Goal: Communication & Community: Ask a question

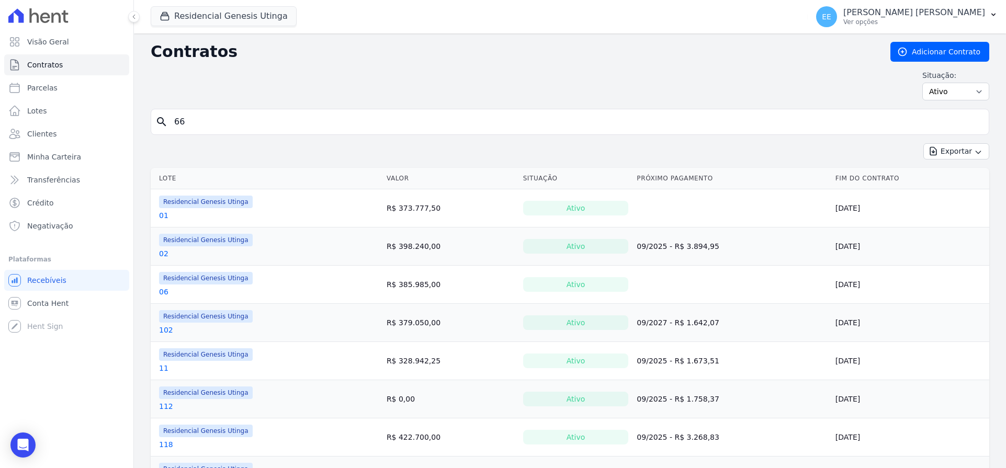
type input "66"
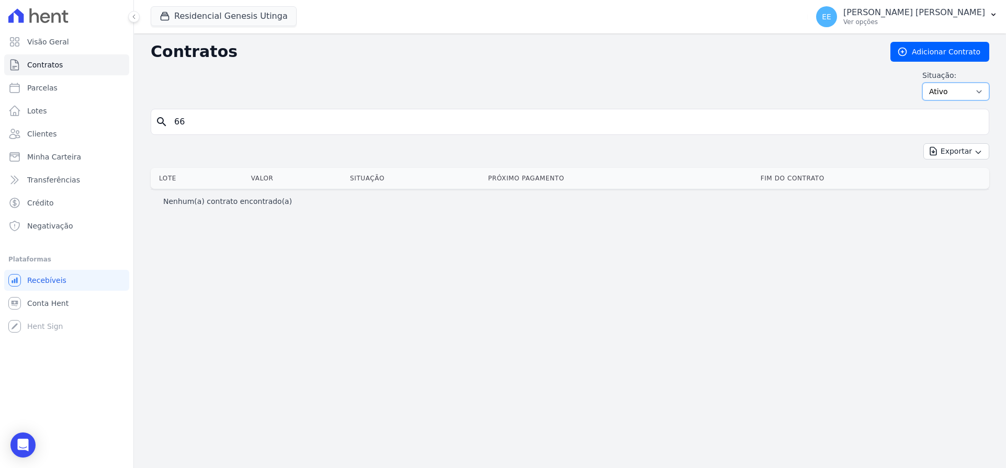
click at [966, 93] on select "Ativo Todos Pausado Distratado Rascunho Expirado Encerrado" at bounding box center [955, 92] width 67 height 18
select select "on_hold"
click at [927, 83] on select "Ativo Todos Pausado Distratado Rascunho Expirado Encerrado" at bounding box center [955, 92] width 67 height 18
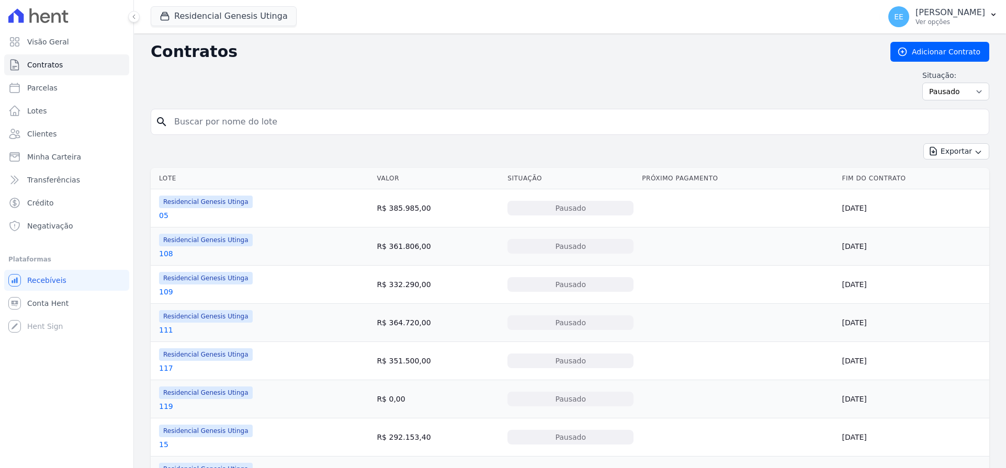
click at [205, 122] on input "search" at bounding box center [576, 121] width 816 height 21
type input "66"
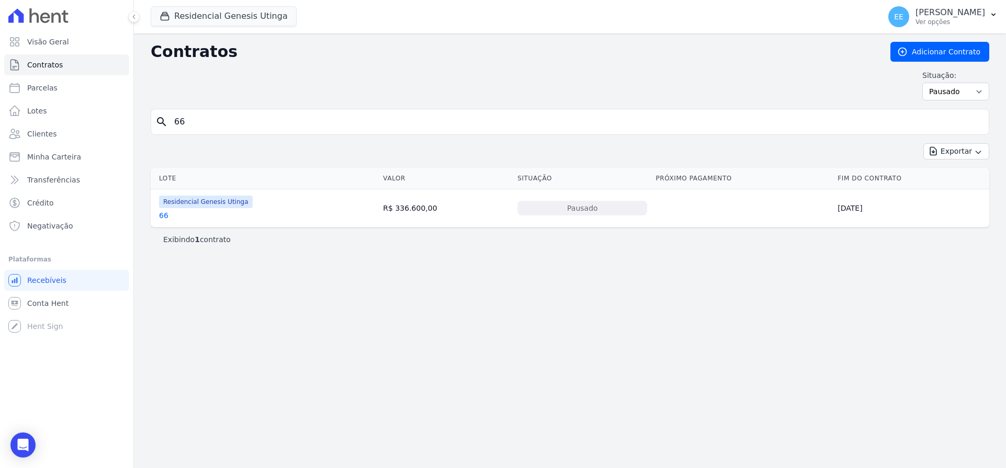
click at [166, 216] on link "66" at bounding box center [163, 215] width 9 height 10
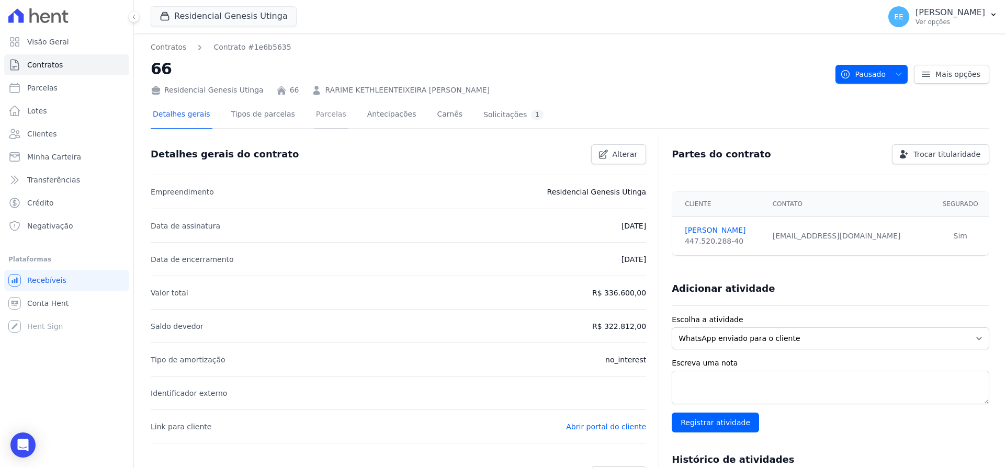
click at [325, 111] on link "Parcelas" at bounding box center [331, 115] width 35 height 28
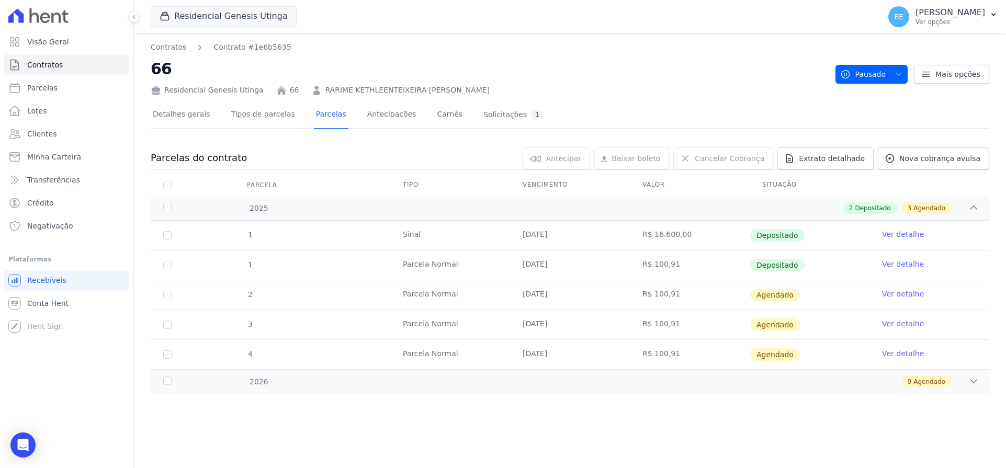
click at [915, 295] on link "Ver detalhe" at bounding box center [903, 294] width 42 height 10
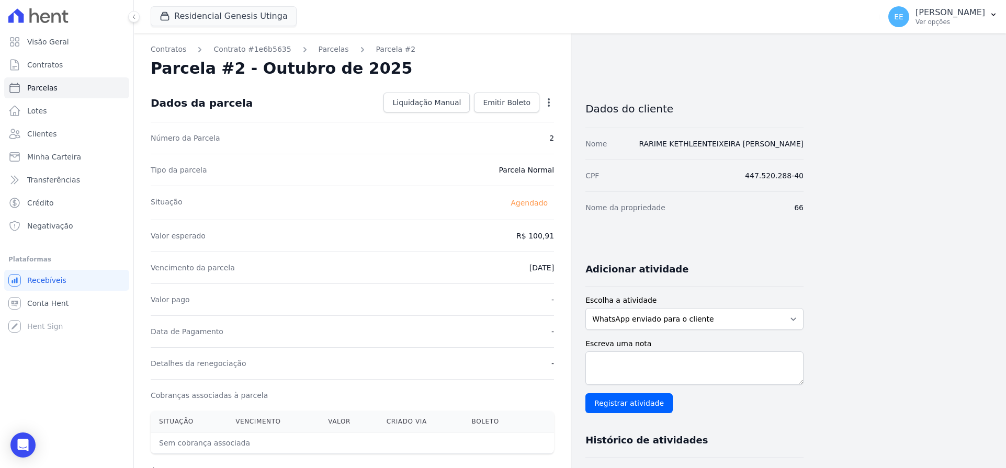
click at [553, 98] on icon "button" at bounding box center [548, 102] width 10 height 10
click at [427, 166] on div "Tipo da parcela Parcela Normal" at bounding box center [352, 170] width 403 height 32
click at [323, 51] on link "Parcelas" at bounding box center [333, 49] width 30 height 11
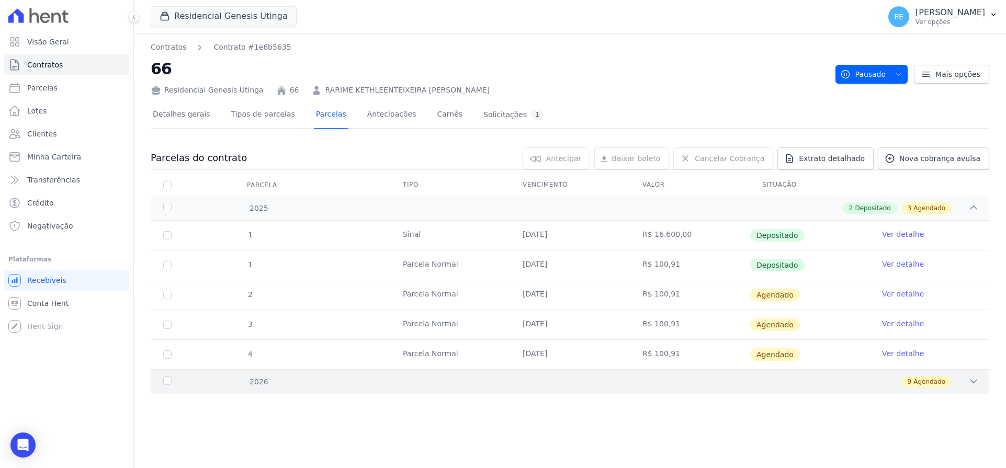
click at [971, 385] on icon at bounding box center [973, 381] width 10 height 10
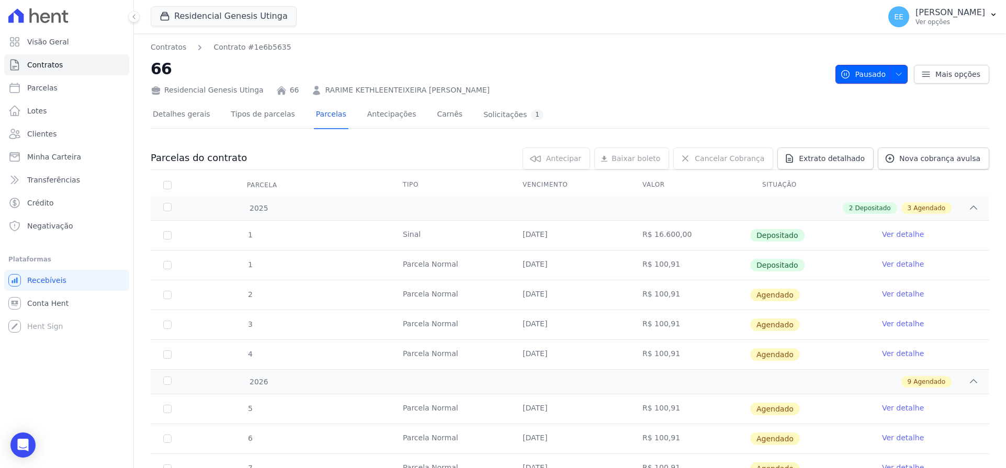
click at [871, 73] on span "Pausado" at bounding box center [862, 74] width 45 height 19
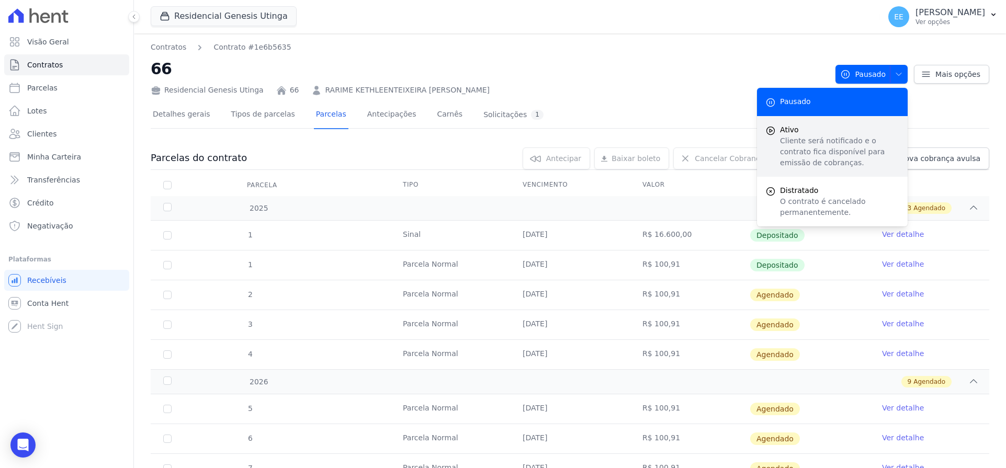
click at [802, 136] on p "Cliente será notificado e o contrato fica disponível para emissão de cobranças." at bounding box center [839, 151] width 119 height 33
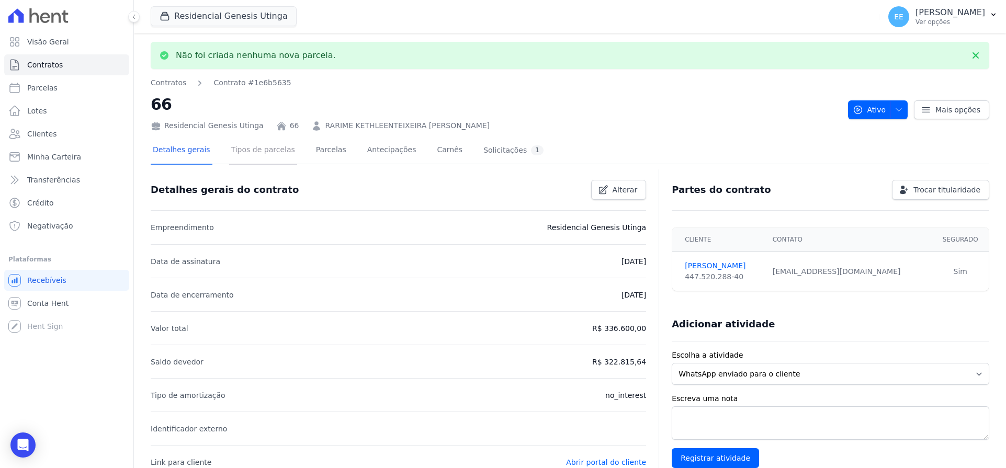
click at [247, 149] on link "Tipos de parcelas" at bounding box center [263, 151] width 68 height 28
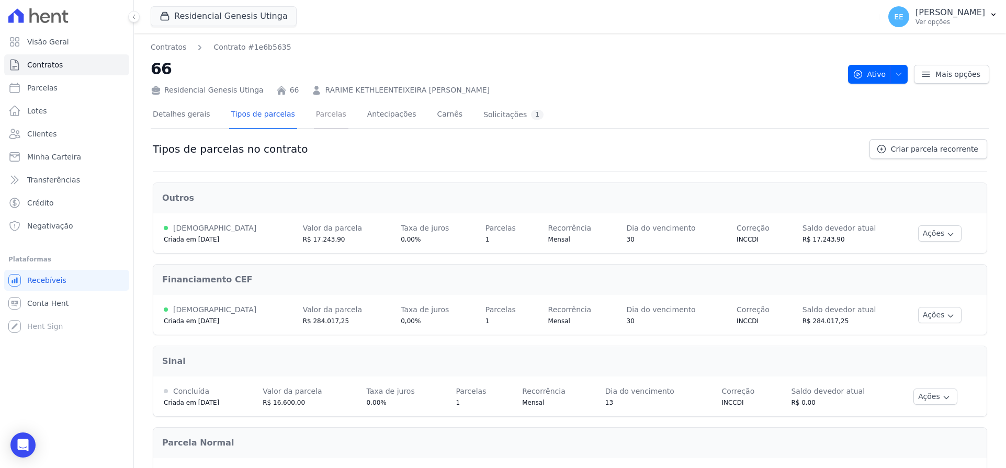
click at [320, 120] on link "Parcelas" at bounding box center [331, 115] width 35 height 28
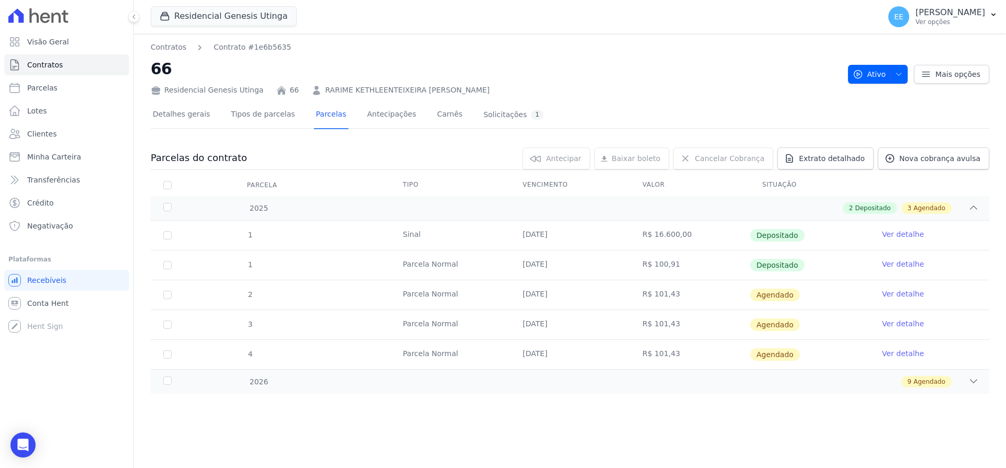
click at [911, 289] on link "Ver detalhe" at bounding box center [903, 294] width 42 height 10
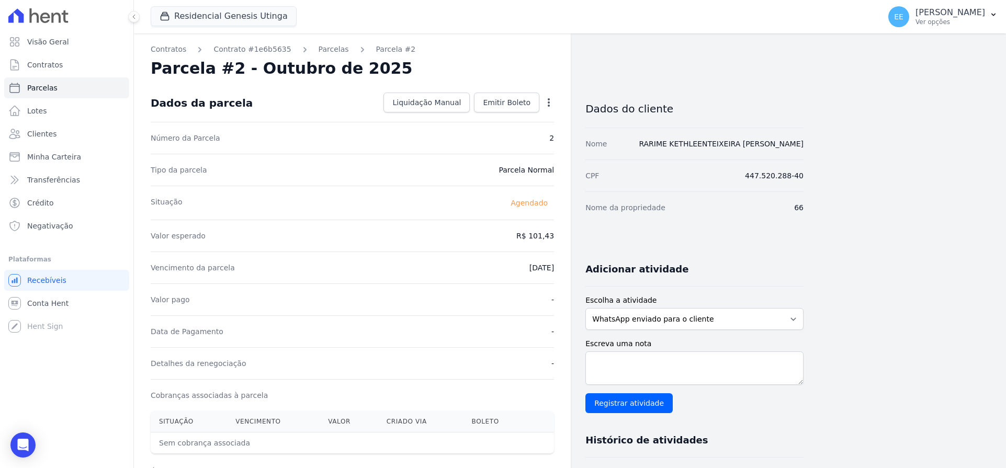
click at [549, 100] on icon "button" at bounding box center [548, 102] width 10 height 10
click at [430, 142] on div "Número da Parcela 2" at bounding box center [352, 138] width 403 height 32
click at [318, 47] on link "Parcelas" at bounding box center [333, 49] width 30 height 11
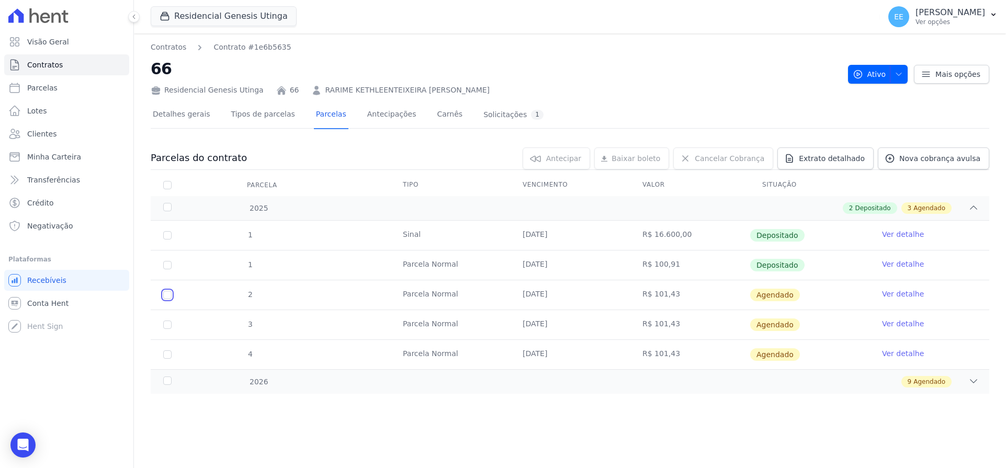
click at [165, 297] on input "checkbox" at bounding box center [167, 295] width 8 height 8
checkbox input "true"
click at [166, 325] on input "checkbox" at bounding box center [167, 325] width 8 height 8
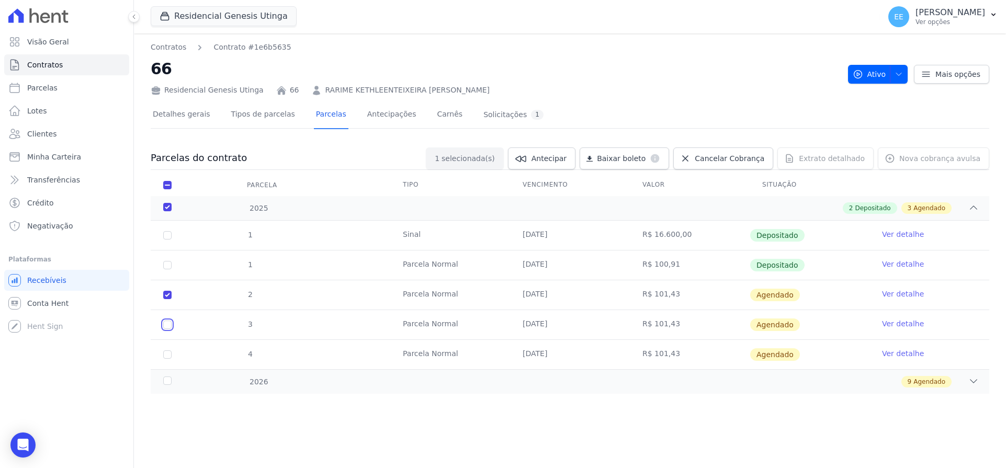
checkbox input "true"
click at [165, 352] on input "checkbox" at bounding box center [167, 354] width 8 height 8
checkbox input "true"
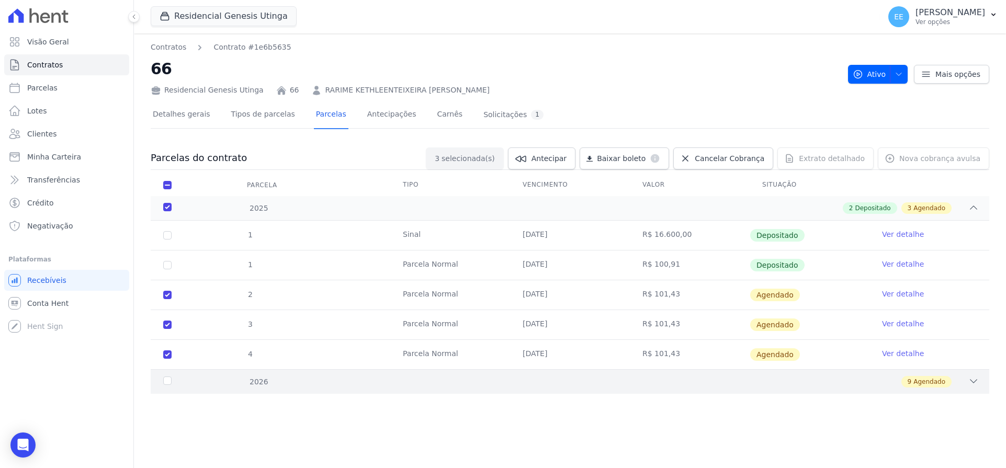
click at [974, 384] on icon at bounding box center [973, 381] width 10 height 10
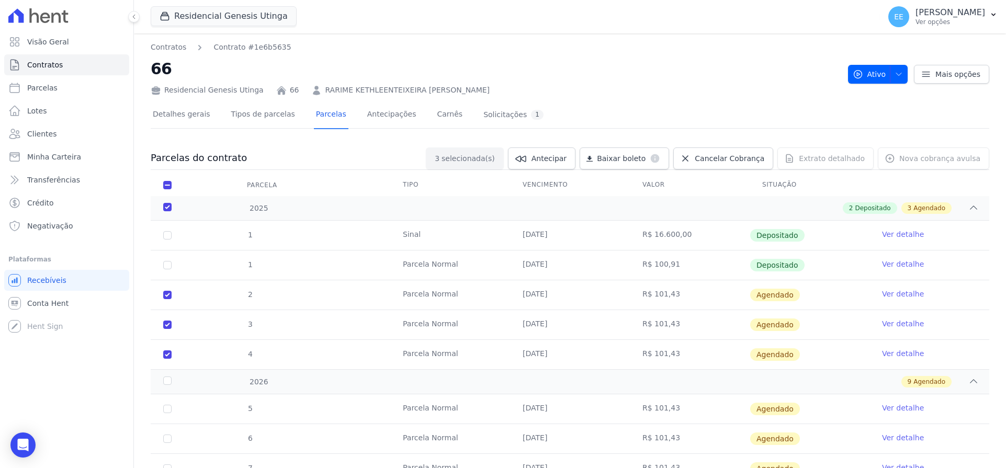
scroll to position [242, 0]
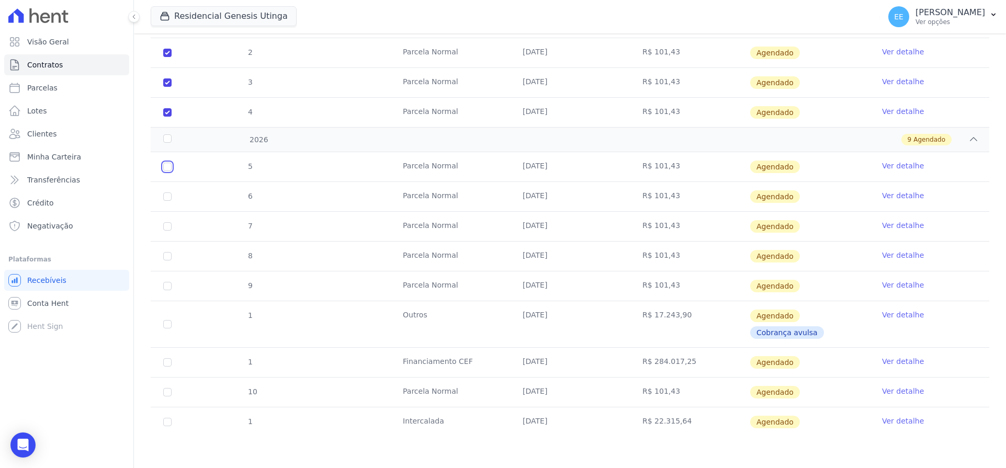
click at [167, 163] on input "checkbox" at bounding box center [167, 167] width 8 height 8
checkbox input "true"
click at [165, 195] on input "checkbox" at bounding box center [167, 196] width 8 height 8
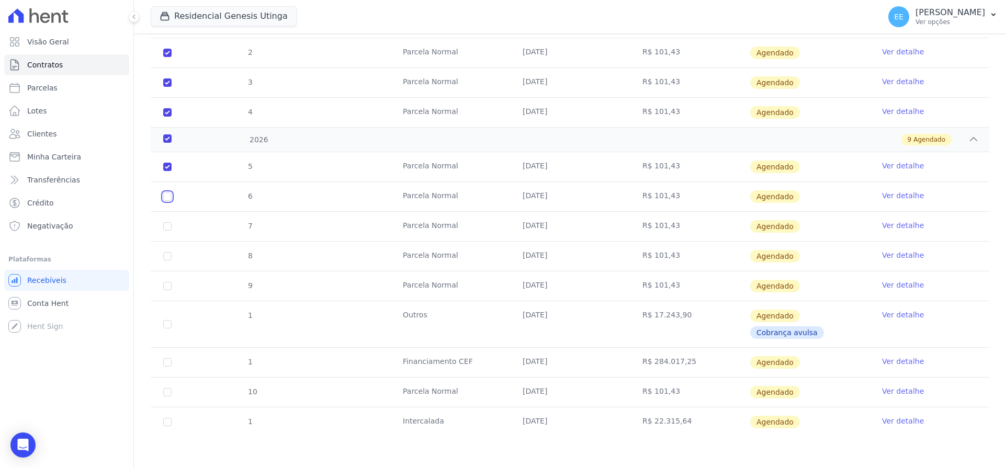
checkbox input "true"
click at [165, 227] on input "checkbox" at bounding box center [167, 226] width 8 height 8
checkbox input "true"
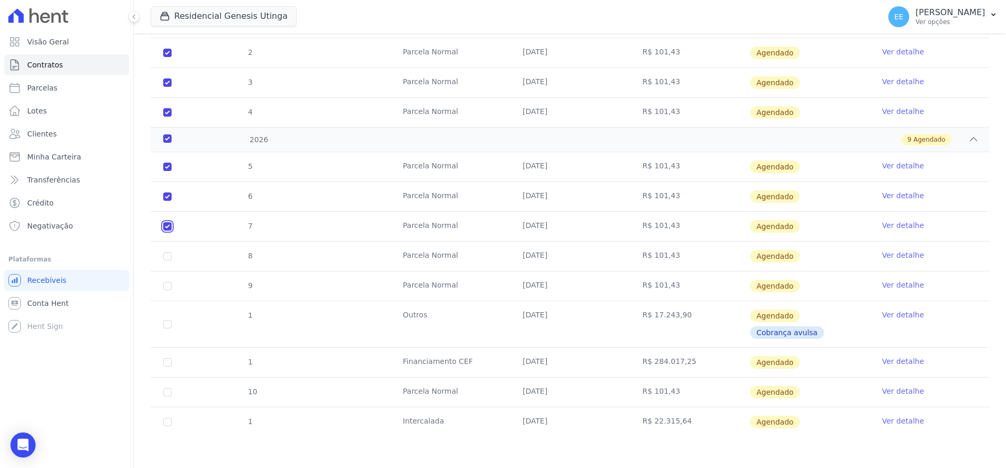
checkbox input "true"
click at [165, 252] on input "checkbox" at bounding box center [167, 256] width 8 height 8
checkbox input "true"
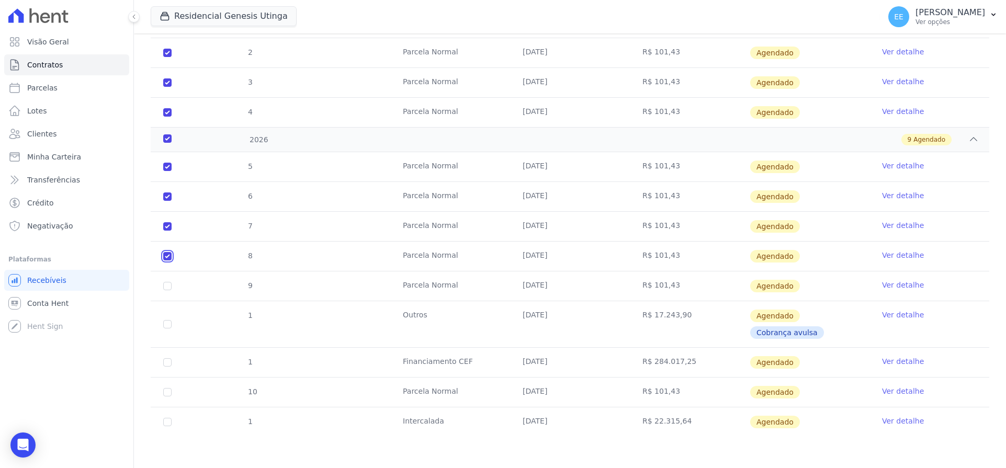
checkbox input "true"
click at [170, 288] on input "checkbox" at bounding box center [167, 286] width 8 height 8
checkbox input "true"
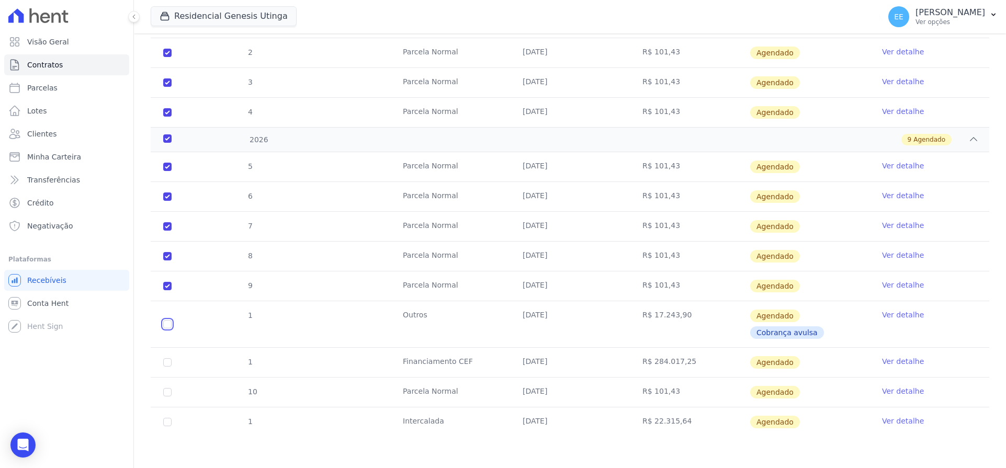
click at [165, 328] on input "checkbox" at bounding box center [167, 324] width 8 height 8
checkbox input "true"
click at [166, 361] on input "checkbox" at bounding box center [167, 362] width 8 height 8
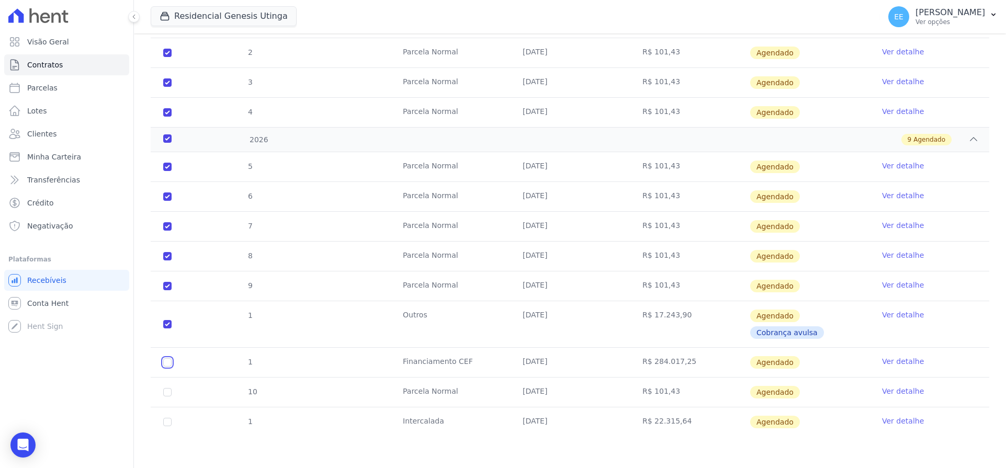
checkbox input "true"
click at [163, 391] on input "checkbox" at bounding box center [167, 392] width 8 height 8
checkbox input "true"
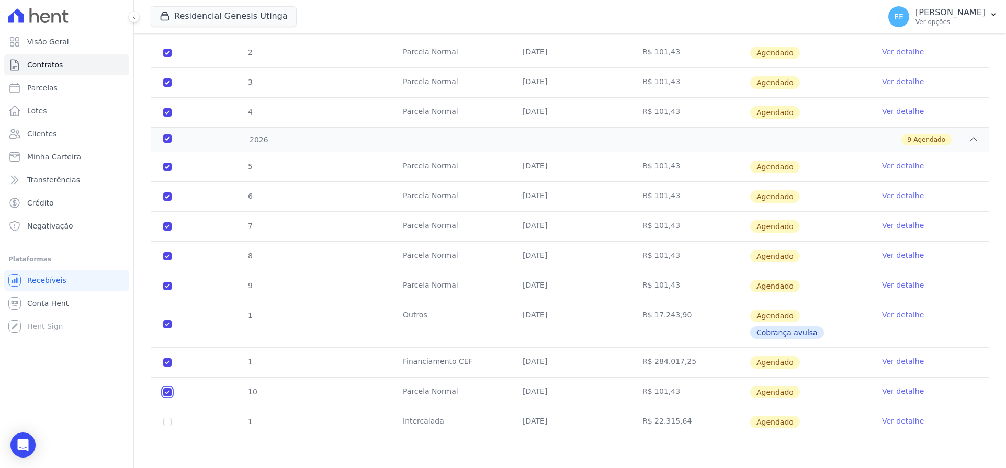
checkbox input "true"
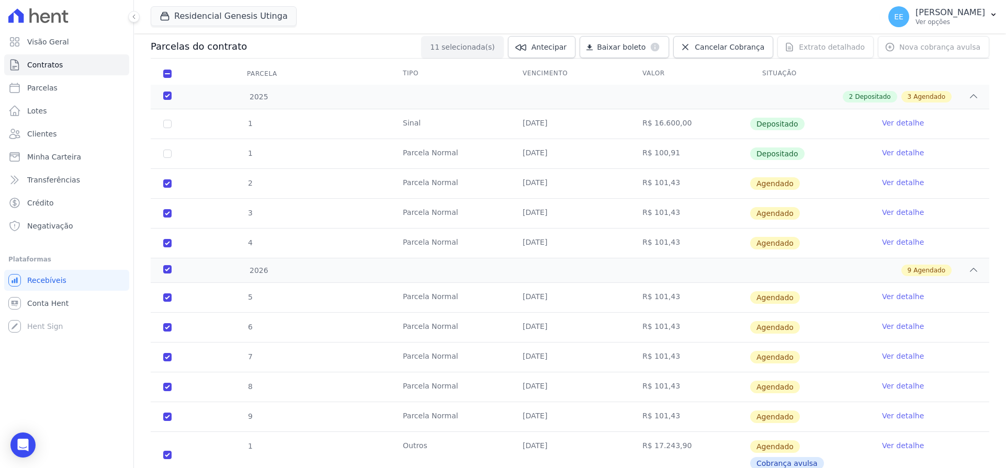
scroll to position [0, 0]
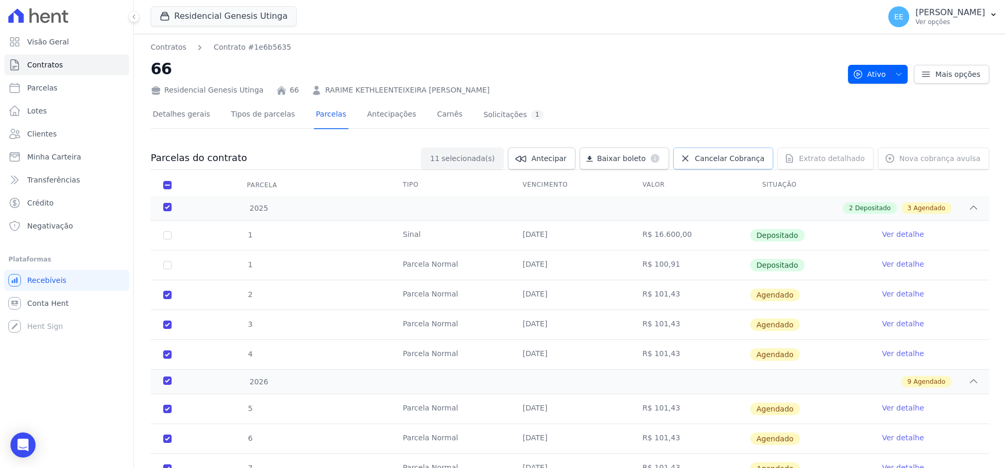
click at [727, 162] on span "Cancelar Cobrança" at bounding box center [729, 158] width 70 height 10
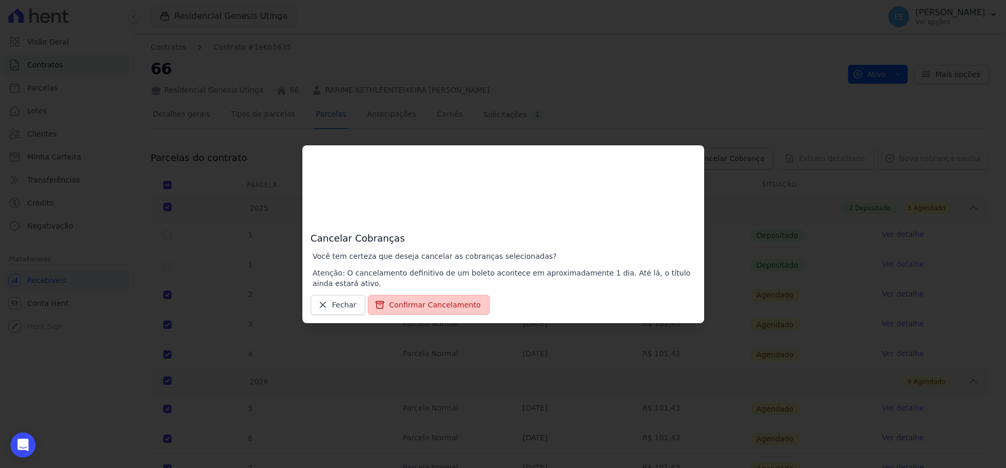
click at [411, 306] on button "Confirmar Cancelamento" at bounding box center [429, 305] width 122 height 20
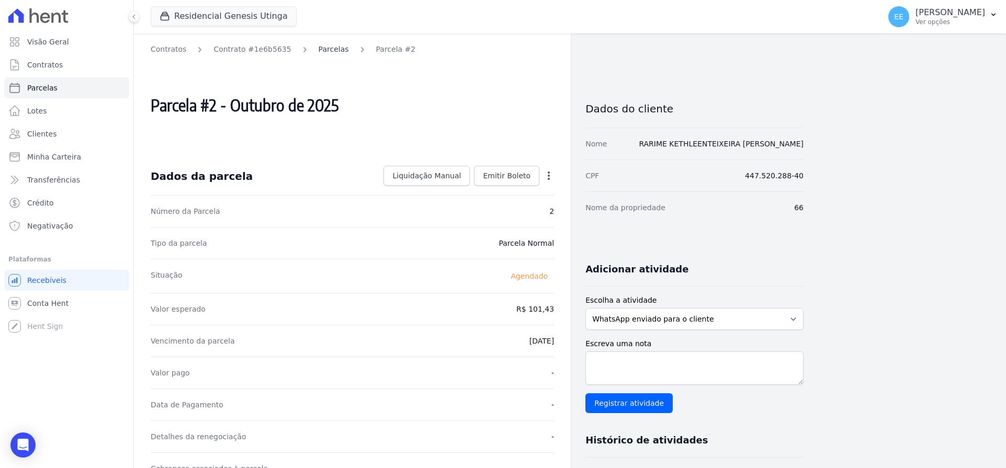
click at [318, 48] on link "Parcelas" at bounding box center [333, 49] width 30 height 11
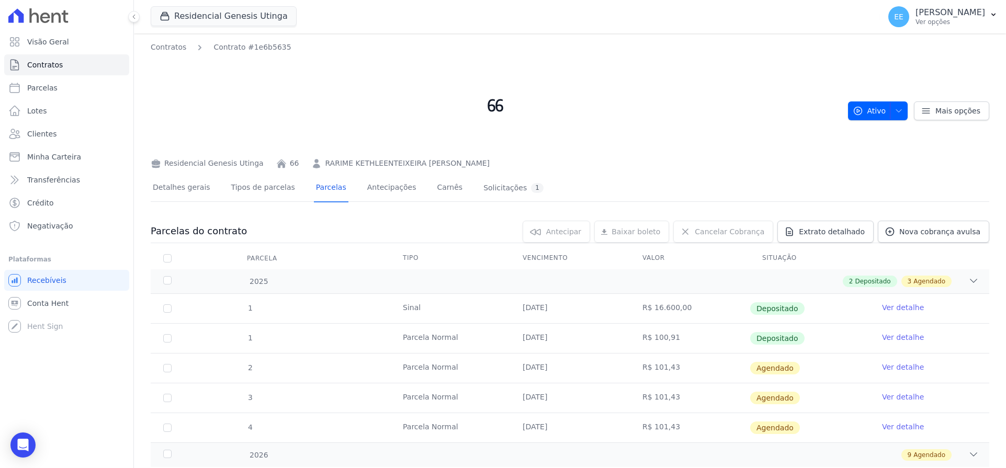
scroll to position [30, 0]
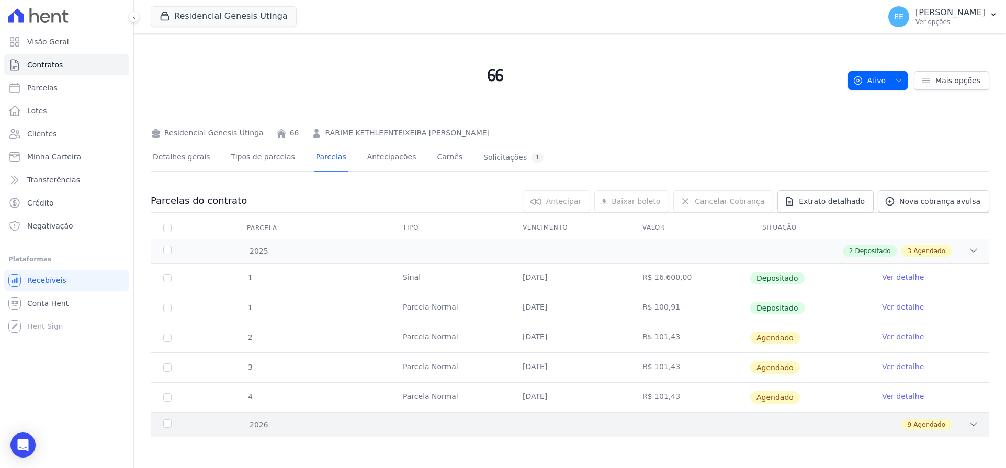
click at [952, 424] on div "9 Agendado" at bounding box center [611, 425] width 735 height 12
click at [968, 419] on icon at bounding box center [973, 424] width 10 height 10
click at [165, 337] on input "checkbox" at bounding box center [167, 338] width 8 height 8
checkbox input "true"
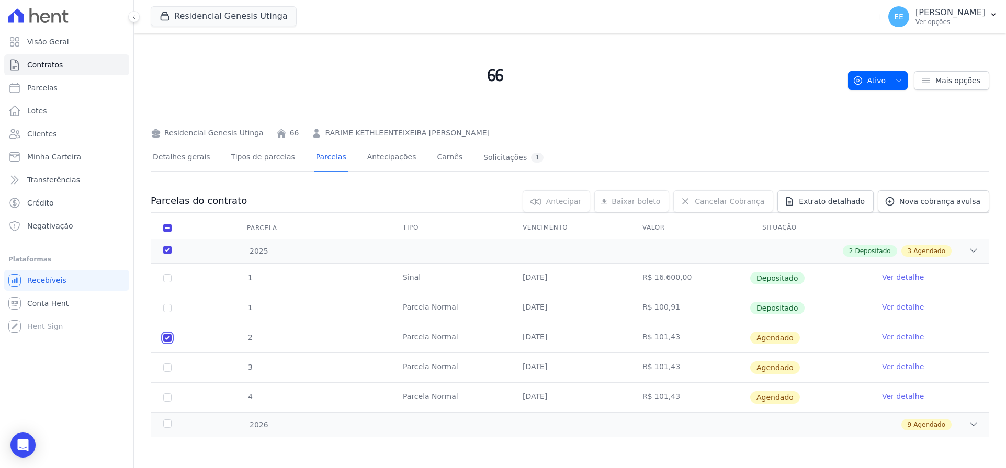
checkbox input "true"
click at [169, 372] on td "3" at bounding box center [167, 367] width 33 height 29
click at [168, 363] on input "checkbox" at bounding box center [167, 367] width 8 height 8
checkbox input "true"
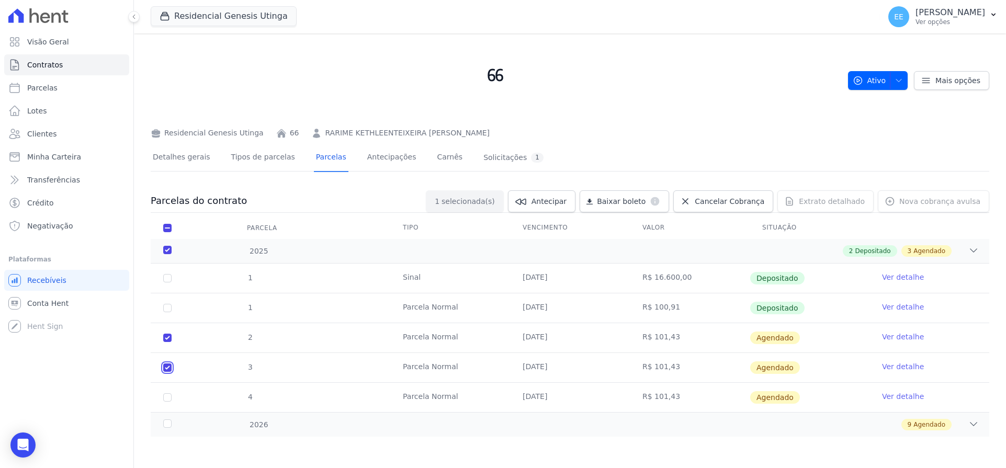
checkbox input "true"
click at [170, 397] on input "checkbox" at bounding box center [167, 397] width 8 height 8
checkbox input "true"
click at [165, 421] on div "2026" at bounding box center [199, 424] width 76 height 11
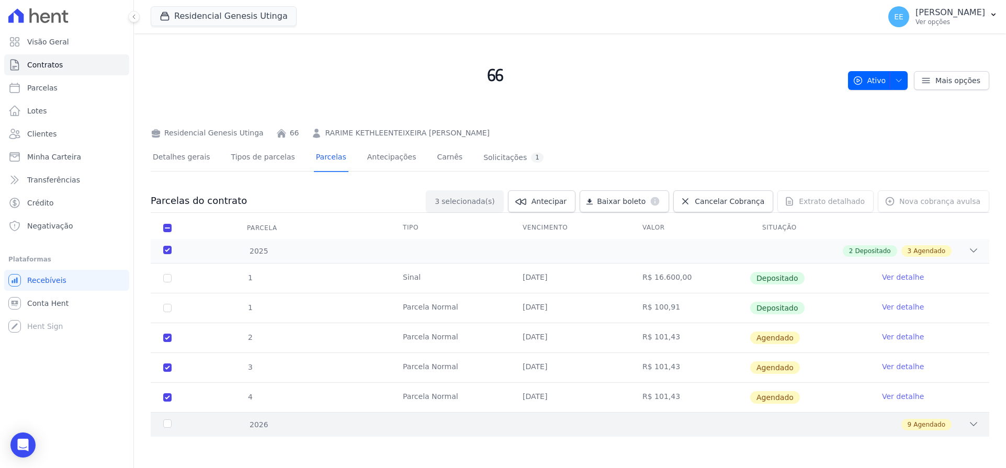
click at [970, 426] on div "2026 9 Agendado" at bounding box center [570, 424] width 838 height 25
click at [49, 54] on link "Contratos" at bounding box center [66, 64] width 125 height 21
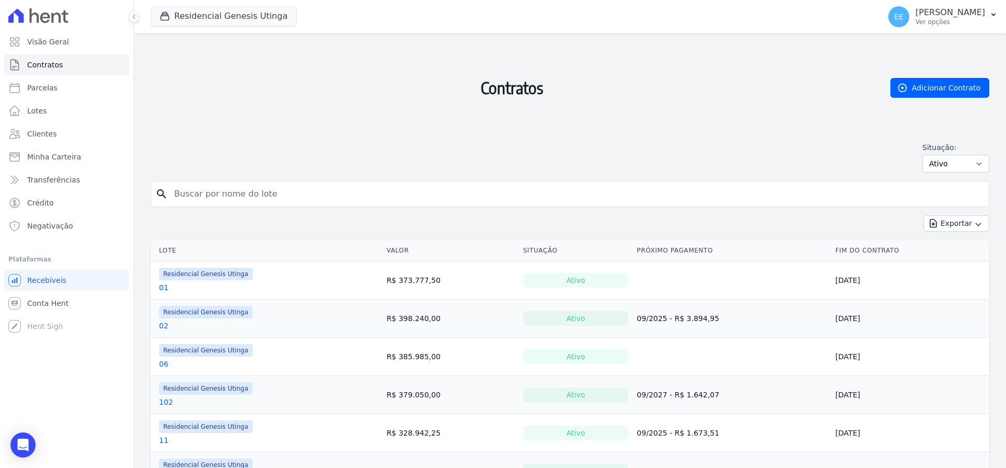
click at [259, 190] on input "search" at bounding box center [576, 194] width 816 height 21
type input "66"
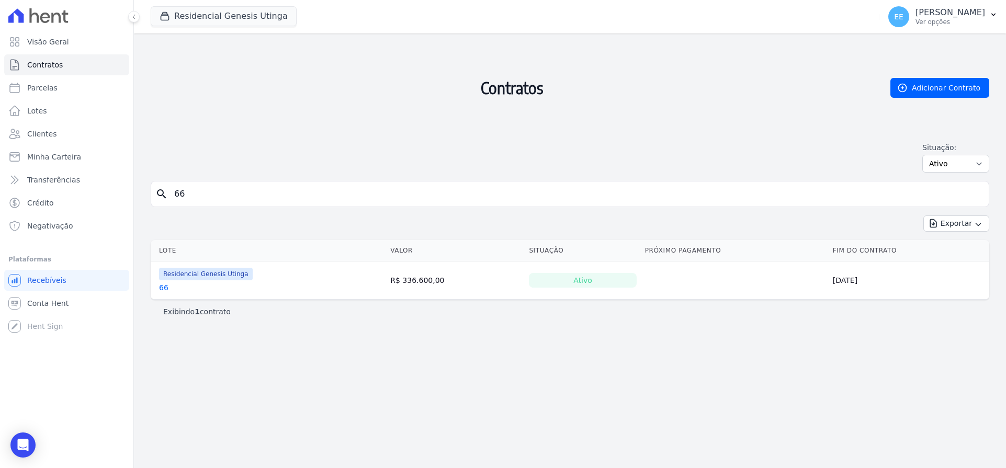
click at [159, 285] on link "66" at bounding box center [163, 287] width 9 height 10
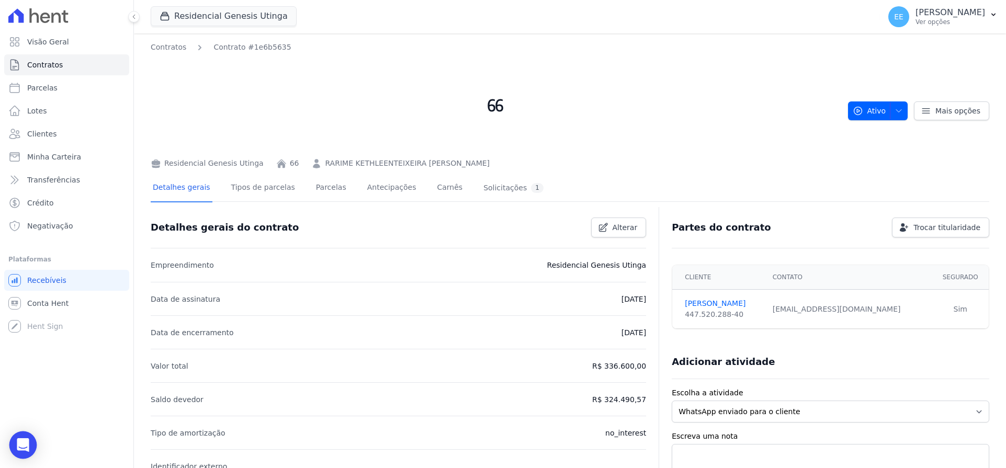
click at [21, 441] on icon "Open Intercom Messenger" at bounding box center [23, 445] width 12 height 14
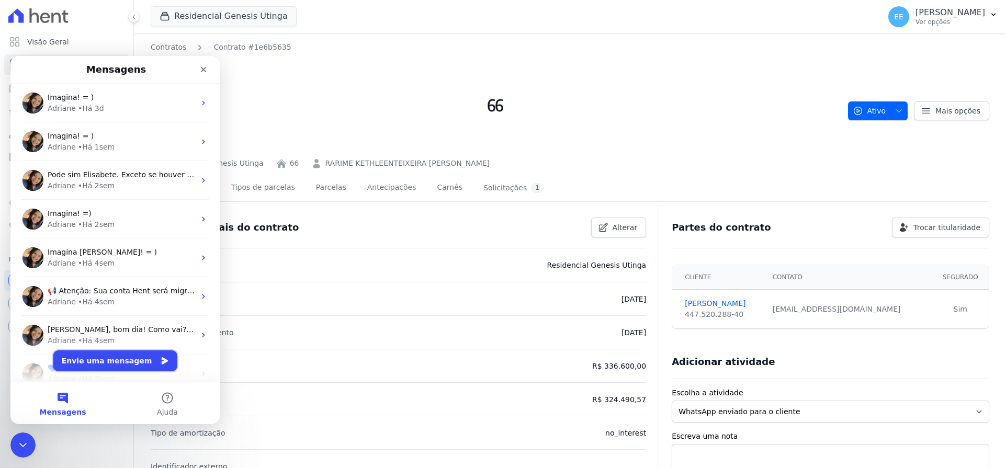
click at [126, 362] on button "Envie uma mensagem" at bounding box center [115, 360] width 124 height 21
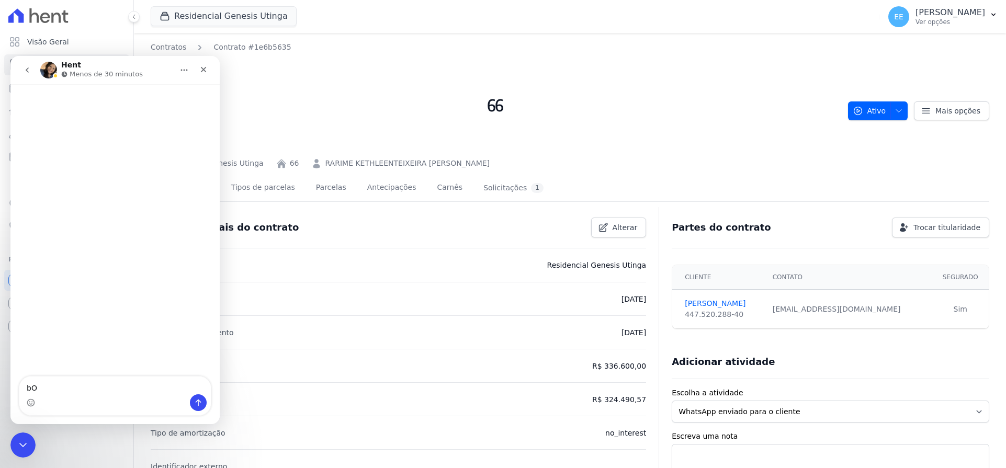
type textarea "b"
click at [32, 386] on textarea "Boa tarde, tudo bem ? o contrato 66 preciso cancelar asparcelas 02 a 10" at bounding box center [114, 380] width 191 height 28
click at [64, 389] on textarea "Boa tarde, tudo bem ? o contrato 66 preciso cancelar as parcelas 02 a 10" at bounding box center [114, 380] width 191 height 28
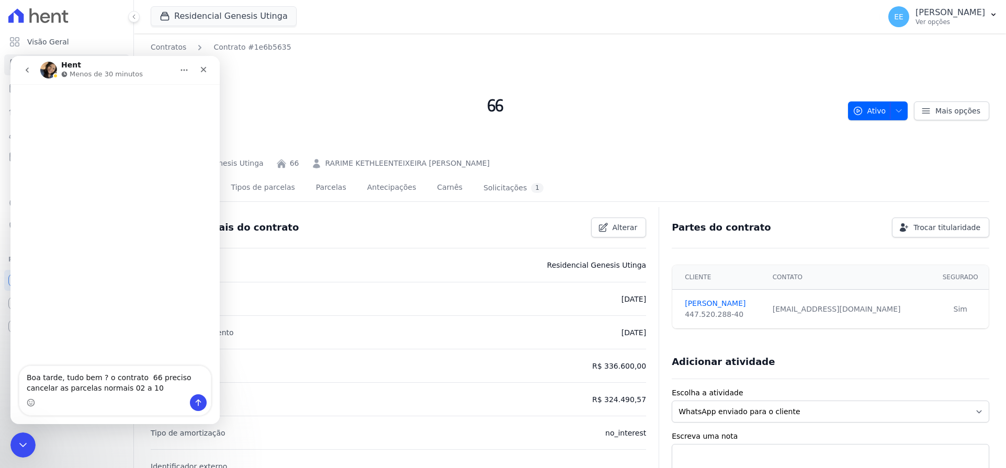
click at [106, 385] on textarea "Boa tarde, tudo bem ? o contrato 66 preciso cancelar as parcelas normais 02 a 10" at bounding box center [114, 380] width 191 height 28
click at [127, 388] on textarea "Boa tarde, tudo bem ? o contrato 66 preciso cancelar as parcelas normais 02 a 10" at bounding box center [114, 380] width 191 height 28
click at [200, 368] on textarea "Boa tarde, tudo bem ? o contrato 66 preciso cancelar as parcelas normais 02 a 1…" at bounding box center [114, 375] width 191 height 39
click at [81, 390] on textarea "Boa tarde, tudo bem ? o contrato 66 preciso cancelar e decartar as parcelas nor…" at bounding box center [114, 375] width 191 height 39
click at [35, 390] on textarea "Boa tarde, tudo bem ? o contrato 66 preciso cancelar e decartar as parcelas nor…" at bounding box center [114, 365] width 191 height 60
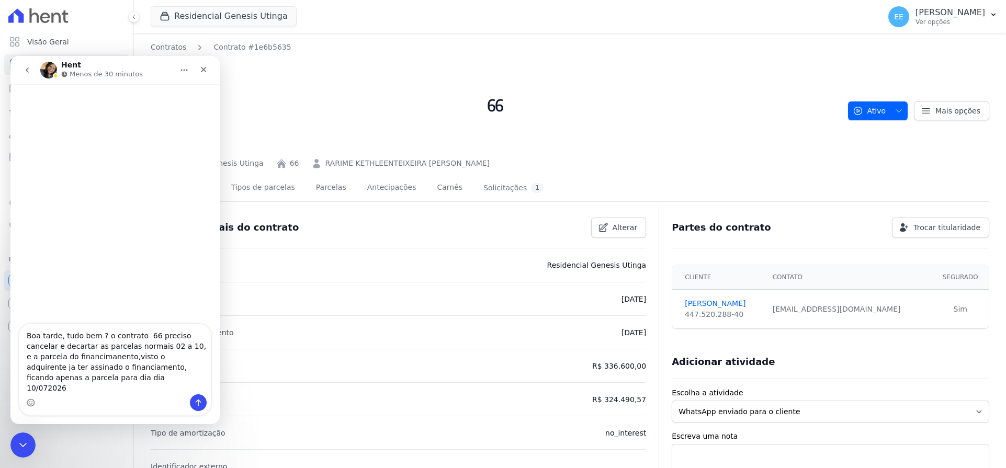
click at [45, 388] on textarea "Boa tarde, tudo bem ? o contrato 66 preciso cancelar e decartar as parcelas nor…" at bounding box center [114, 359] width 191 height 70
click at [76, 384] on textarea "Boa tarde, tudo bem ? o contrato 66 preciso cancelar e decartar as parcelas nor…" at bounding box center [114, 365] width 191 height 60
type textarea "Boa tarde, tudo bem ? o contrato 66 preciso cancelar e decartar as parcelas nor…"
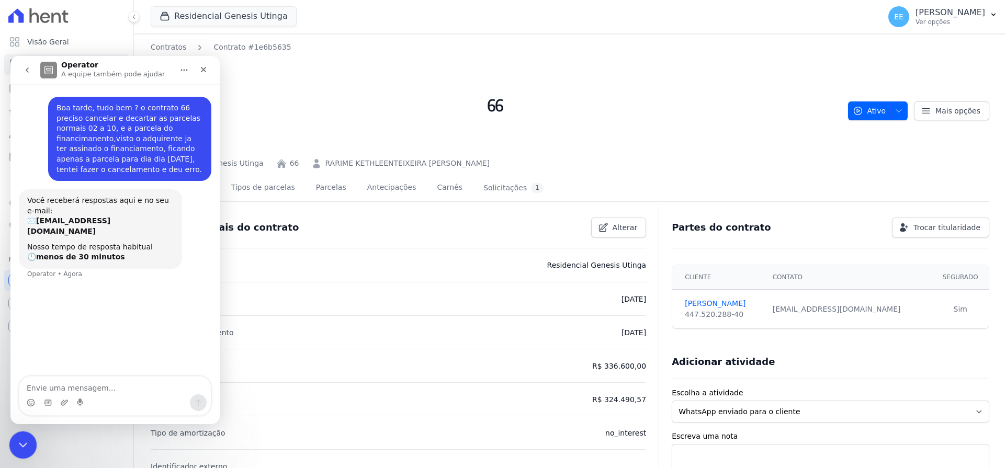
click at [22, 444] on icon "Encerramento do Messenger da Intercom" at bounding box center [21, 443] width 13 height 13
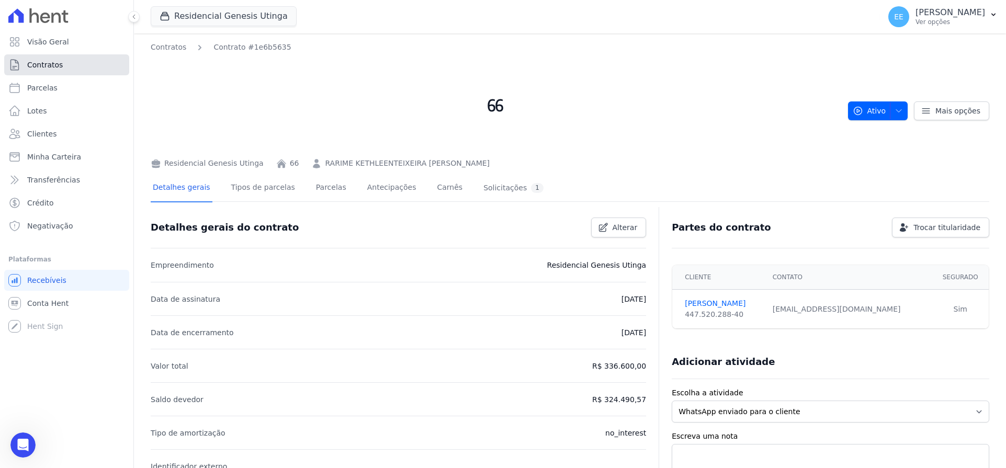
click at [37, 66] on span "Contratos" at bounding box center [45, 65] width 36 height 10
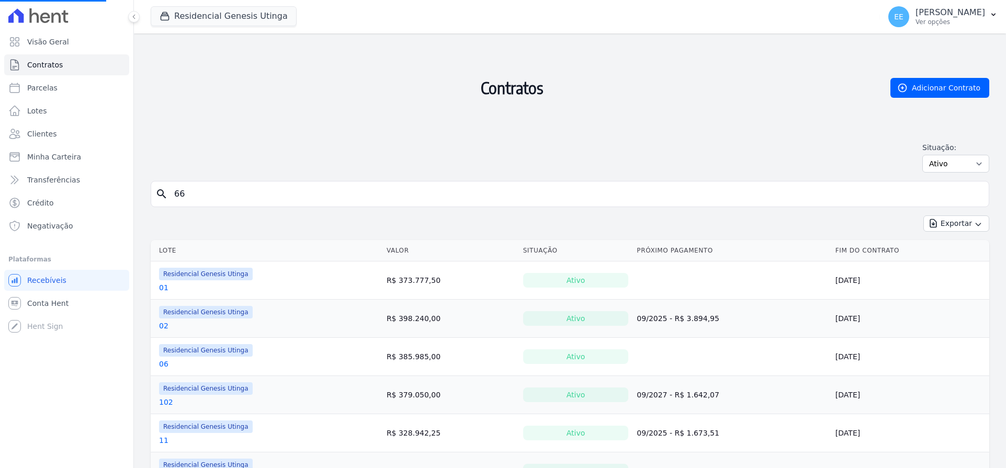
click at [206, 199] on input "66" at bounding box center [576, 194] width 816 height 21
click at [222, 189] on input "search" at bounding box center [576, 194] width 816 height 21
type input "15"
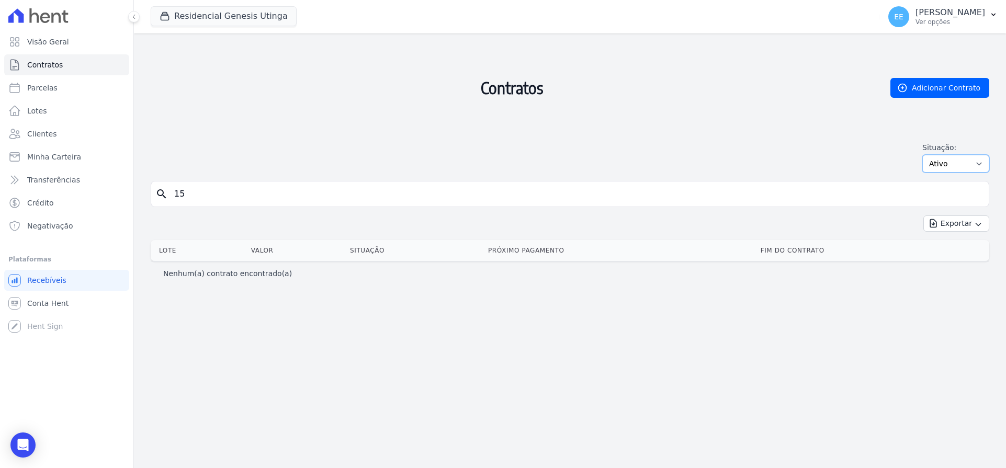
click at [970, 161] on select "Ativo Todos Pausado Distratado Rascunho Expirado Encerrado" at bounding box center [955, 164] width 67 height 18
click at [927, 155] on select "Ativo Todos Pausado Distratado Rascunho Expirado Encerrado" at bounding box center [955, 164] width 67 height 18
click at [979, 166] on select "Ativo Todos Pausado Distratado Rascunho Expirado Encerrado" at bounding box center [955, 164] width 67 height 18
select select "on_hold"
click at [927, 155] on select "Ativo Todos Pausado Distratado Rascunho Expirado Encerrado" at bounding box center [955, 164] width 67 height 18
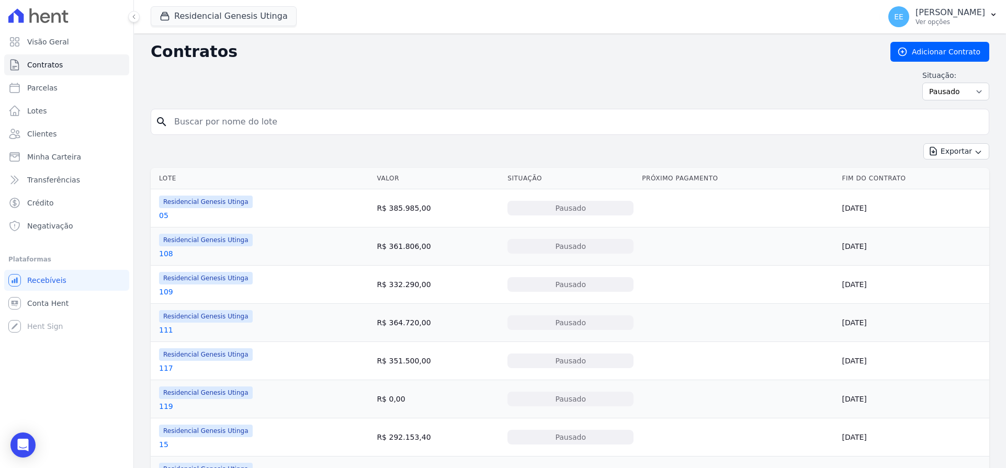
click at [201, 113] on input "search" at bounding box center [576, 121] width 816 height 21
type input "15"
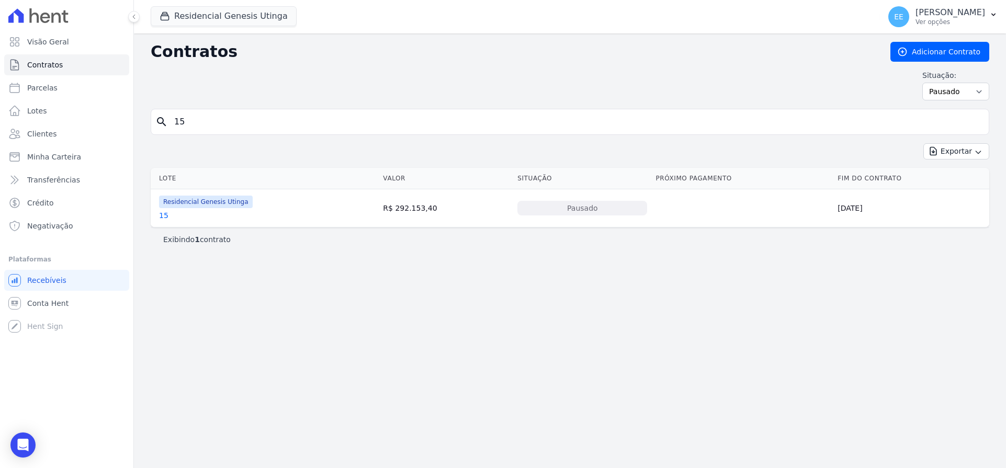
click at [165, 215] on link "15" at bounding box center [163, 215] width 9 height 10
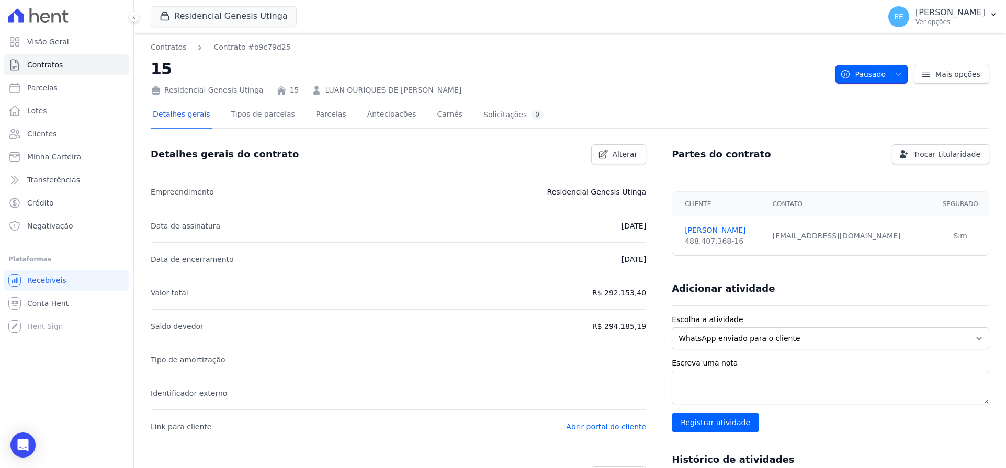
click at [894, 75] on icon "button" at bounding box center [898, 74] width 8 height 8
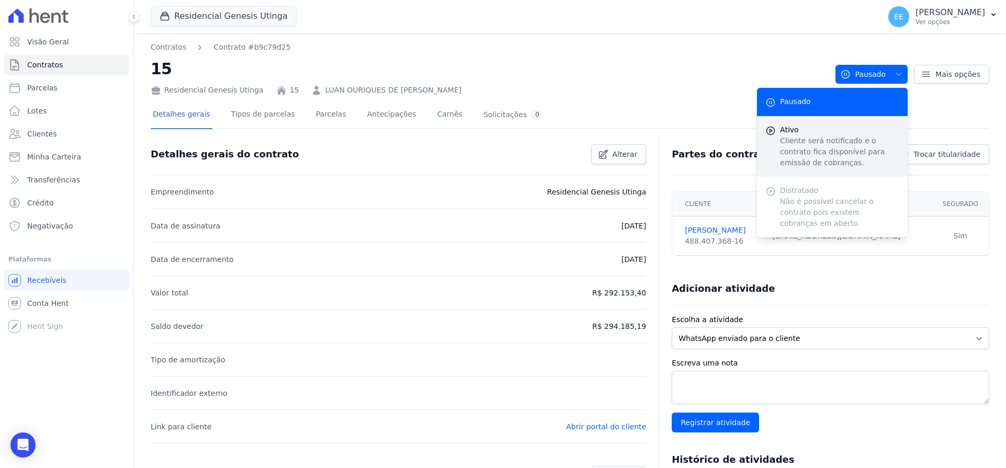
click at [816, 137] on p "Cliente será notificado e o contrato fica disponível para emissão de cobranças." at bounding box center [839, 151] width 119 height 33
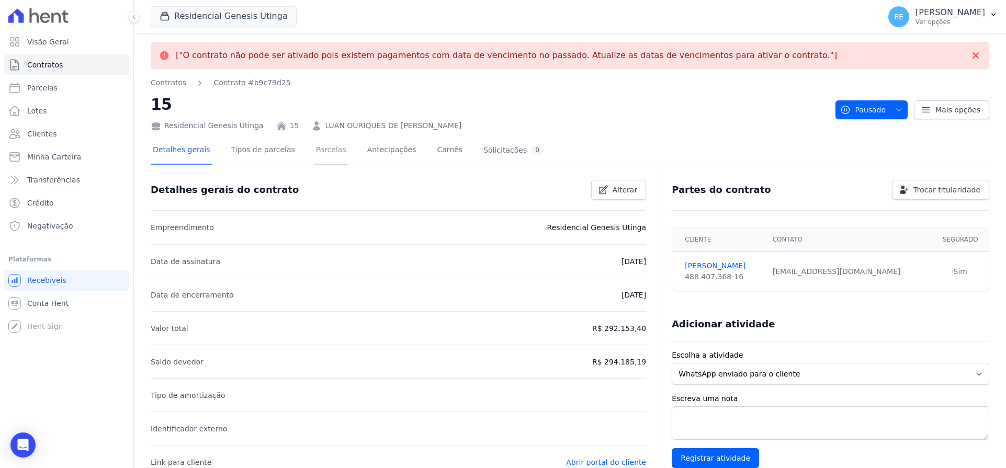
click at [314, 147] on link "Parcelas" at bounding box center [331, 151] width 35 height 28
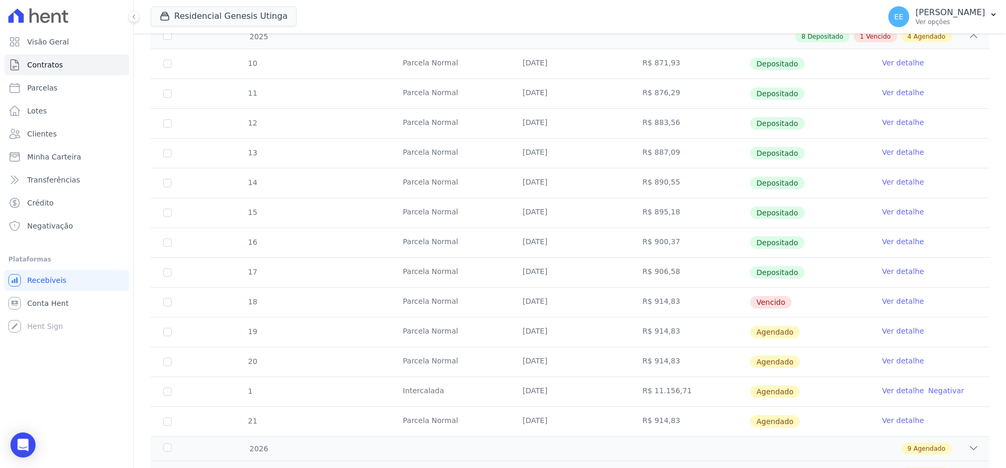
scroll to position [245, 0]
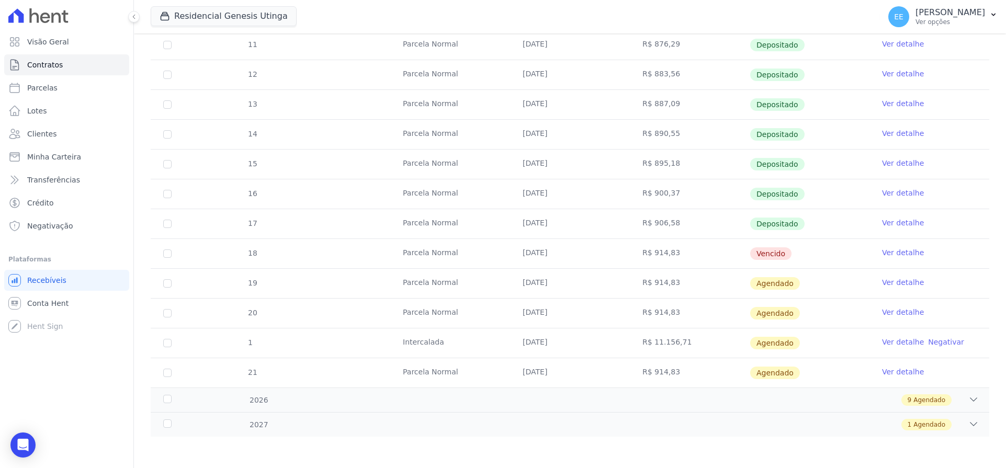
click at [890, 249] on link "Ver detalhe" at bounding box center [903, 252] width 42 height 10
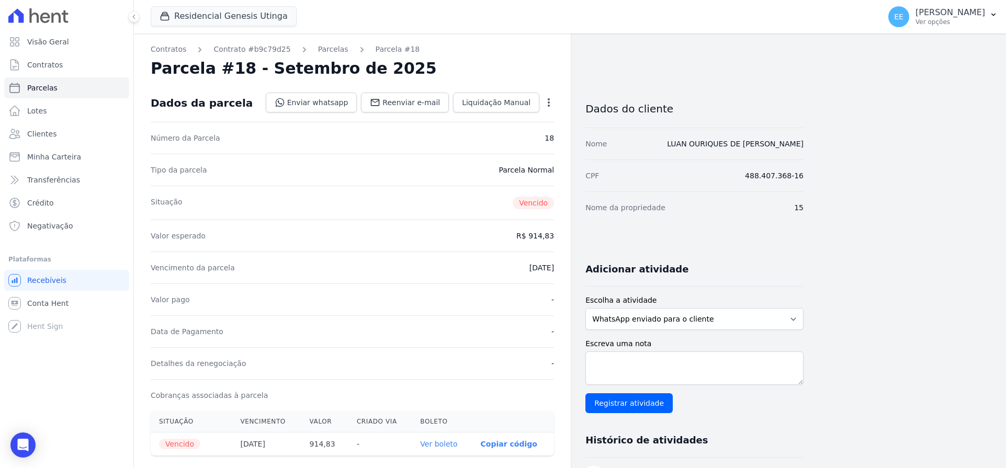
click at [550, 99] on icon "button" at bounding box center [548, 102] width 10 height 10
click at [463, 186] on div "Situação Vencido" at bounding box center [352, 203] width 403 height 34
click at [318, 44] on link "Parcelas" at bounding box center [333, 49] width 30 height 11
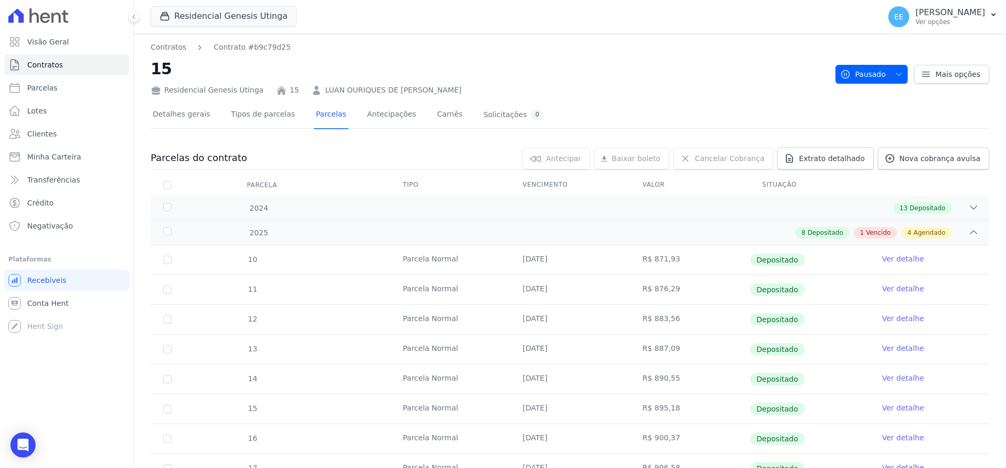
scroll to position [245, 0]
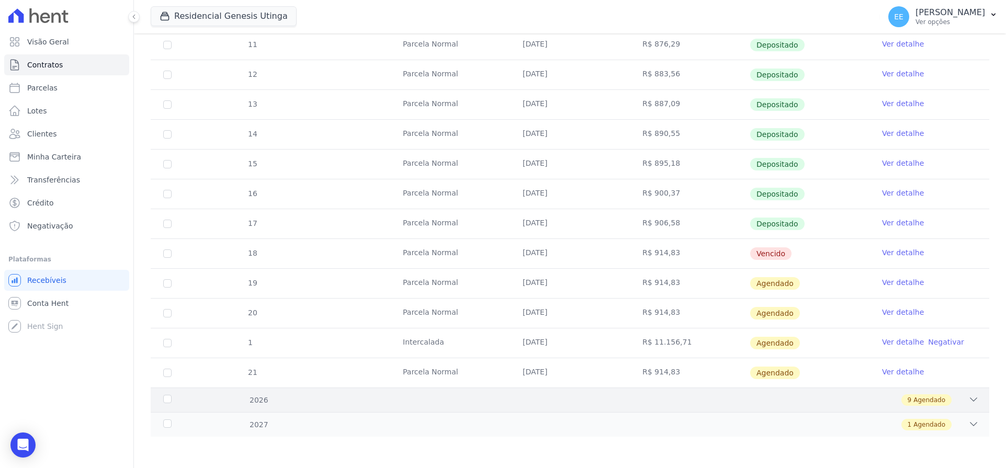
click at [968, 401] on icon at bounding box center [973, 399] width 10 height 10
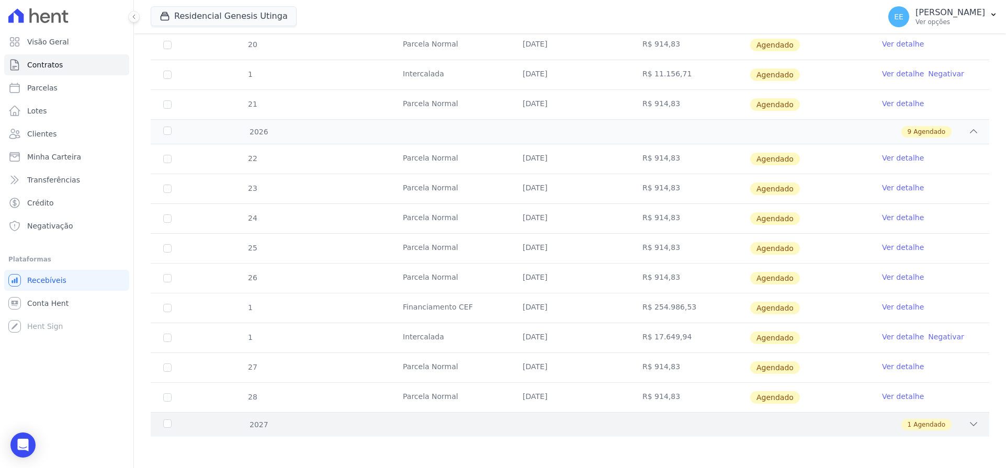
click at [968, 419] on icon at bounding box center [973, 424] width 10 height 10
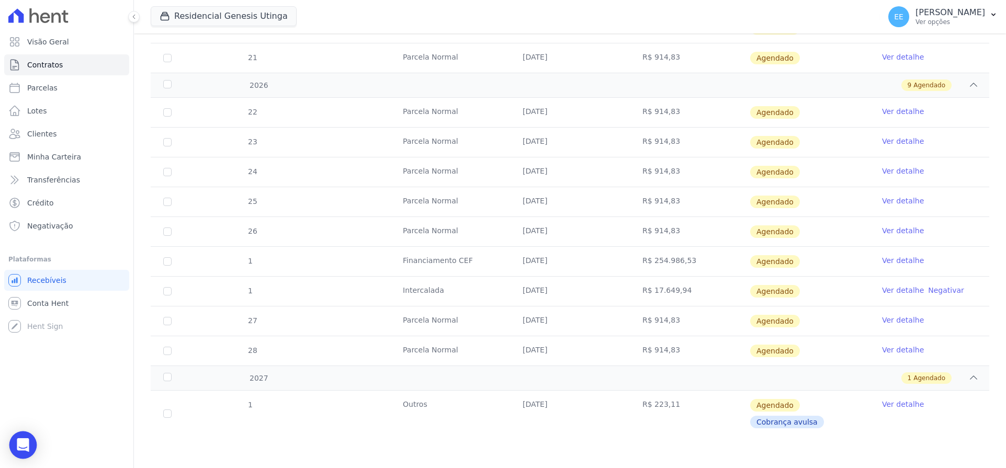
click at [26, 447] on icon "Open Intercom Messenger" at bounding box center [23, 445] width 12 height 14
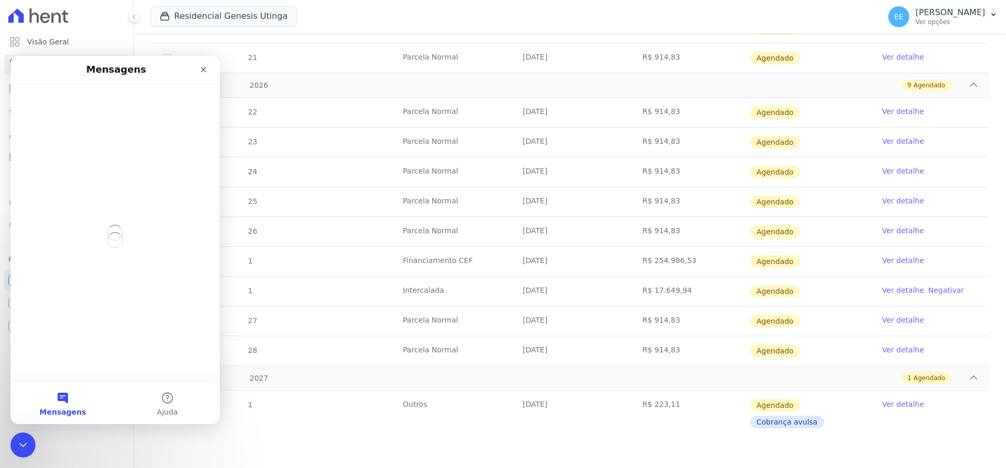
scroll to position [0, 0]
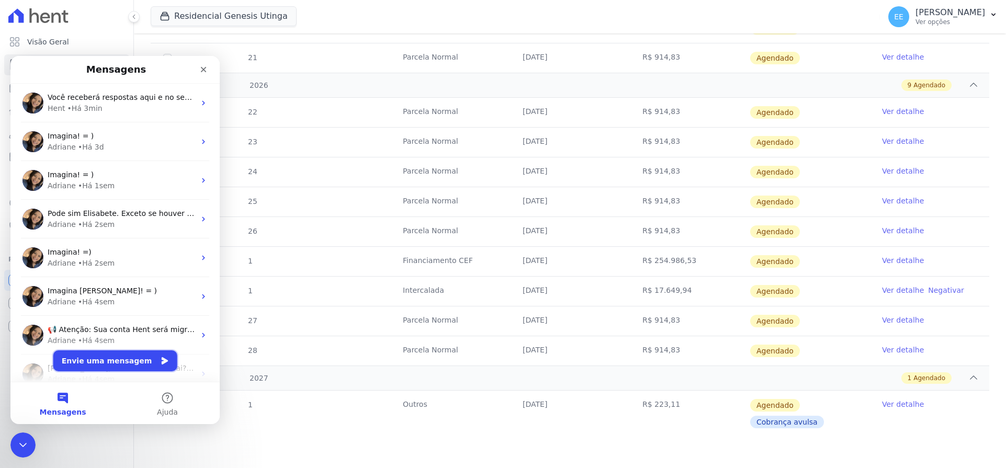
click at [101, 360] on button "Envie uma mensagem" at bounding box center [115, 360] width 124 height 21
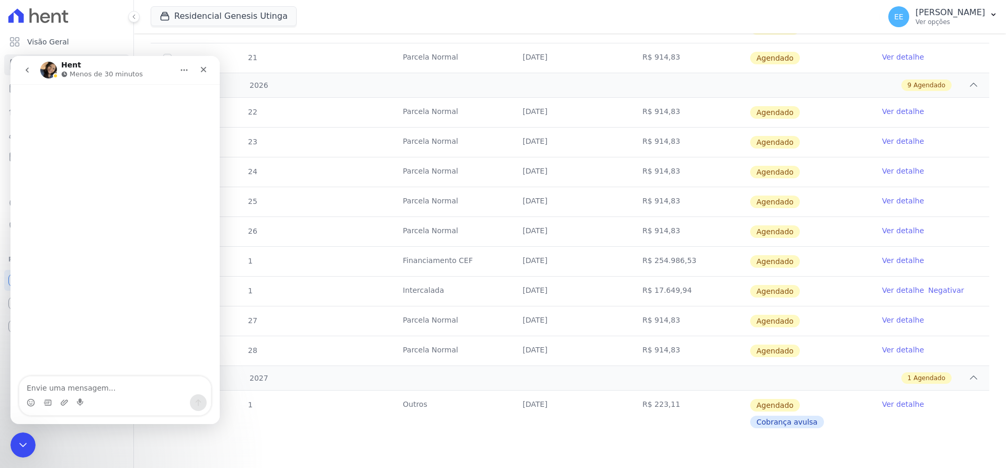
click at [87, 386] on textarea "Envie uma mensagem..." at bounding box center [114, 386] width 191 height 18
type textarea "o"
click at [74, 387] on textarea "O contrato daunidade 15" at bounding box center [114, 386] width 191 height 18
click at [125, 390] on textarea "O contrato da unidade 15" at bounding box center [114, 386] width 191 height 18
click at [112, 377] on textarea "O contrato da unidade 15preciso cancelar todas as parcelas, e" at bounding box center [114, 380] width 191 height 28
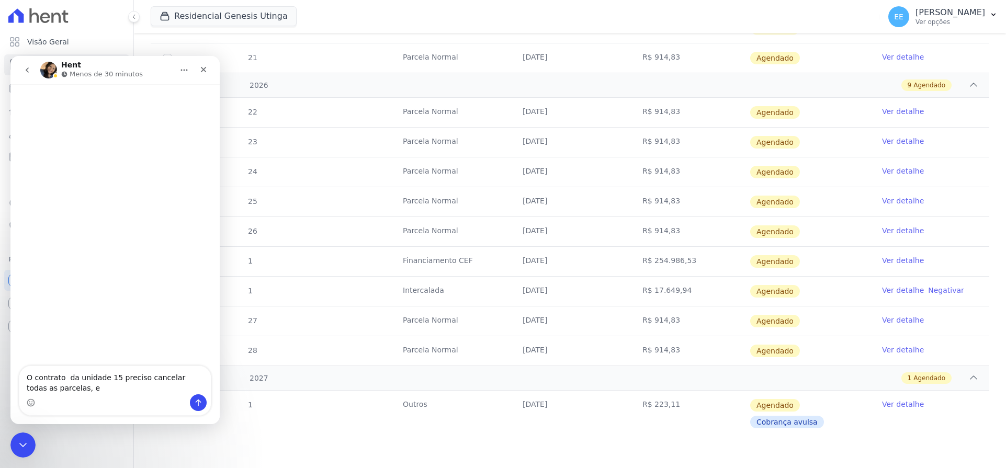
click at [78, 392] on textarea "O contrato da unidade 15 preciso cancelar todas as parcelas, e" at bounding box center [114, 380] width 191 height 28
type textarea "O contrato da unidade 15 preciso cancelar todas as parcelas, e fazer uma nova r…"
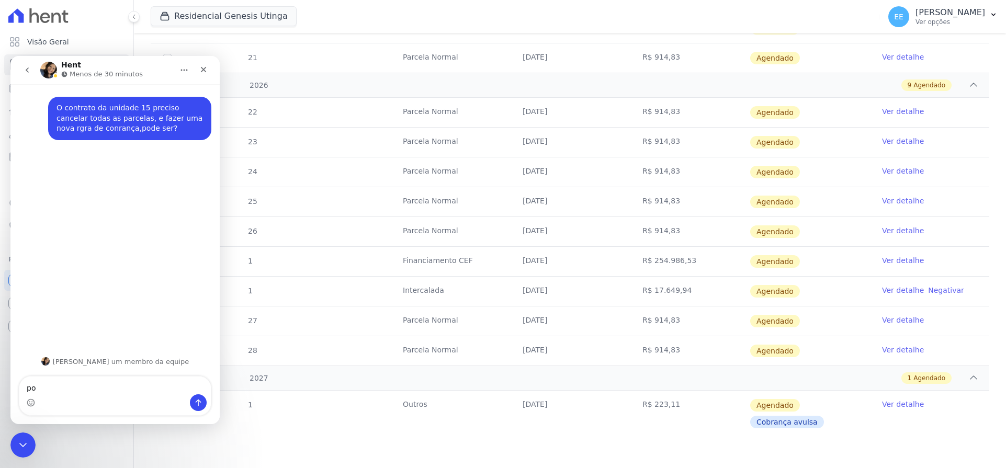
type textarea "p"
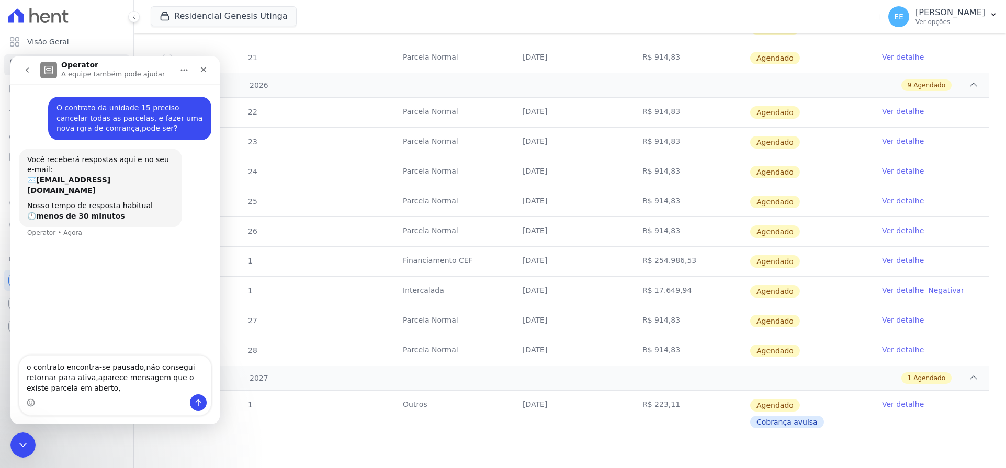
type textarea "o contrato encontra-se pausado,não consegui retornar para ativa,aparece mensage…"
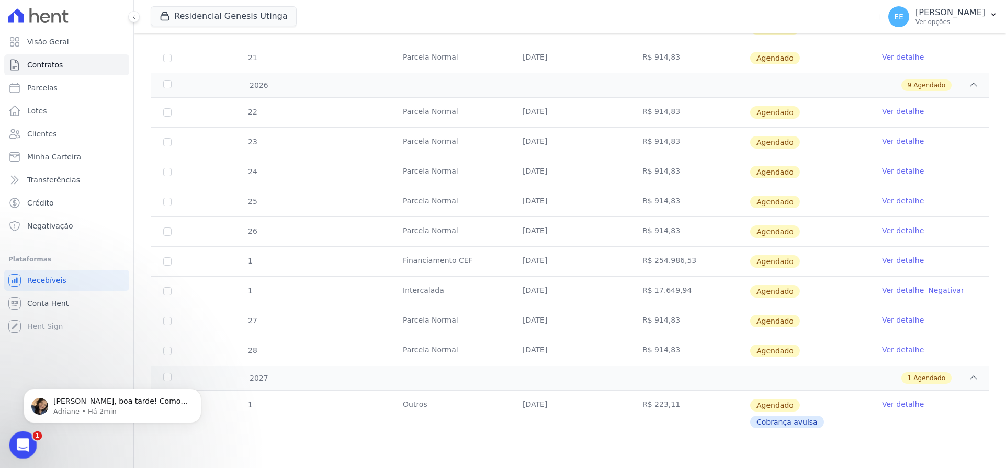
click at [27, 448] on div "Abertura do Messenger da Intercom" at bounding box center [21, 443] width 35 height 35
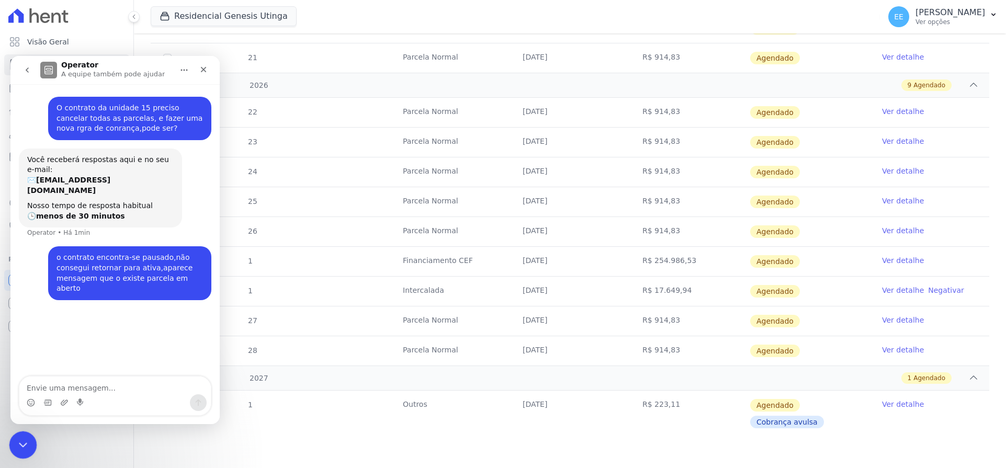
click at [19, 445] on icon "Encerramento do Messenger da Intercom" at bounding box center [21, 443] width 13 height 13
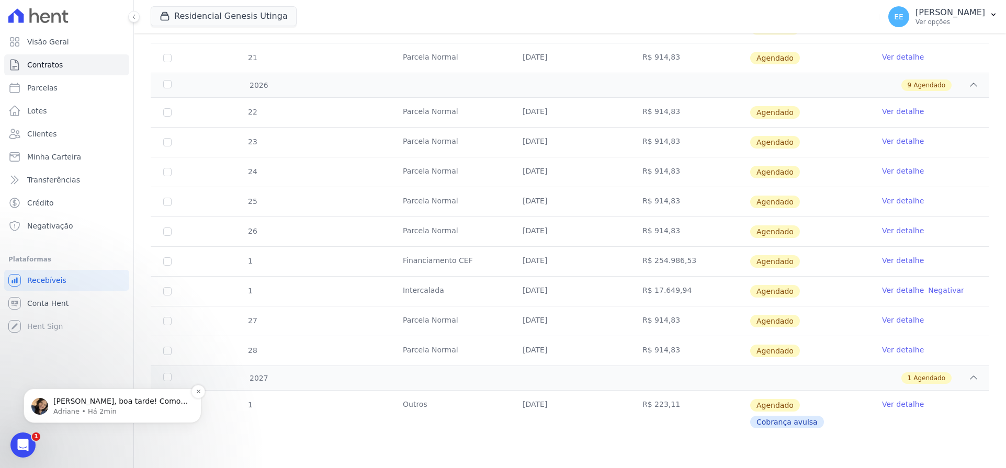
click at [77, 400] on p "Olá Elisabete, boa tarde! Como vai? Elisabete, vou acessar o contrato. Um momen…" at bounding box center [120, 401] width 135 height 10
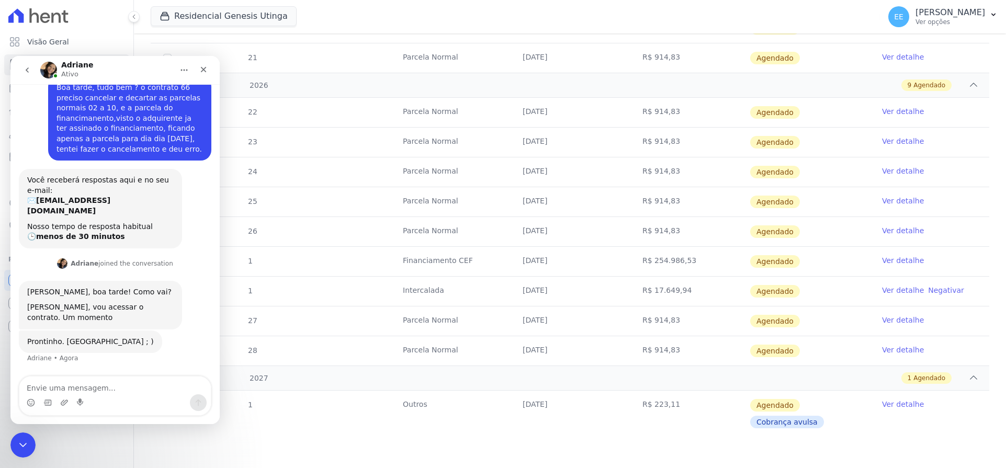
scroll to position [9, 0]
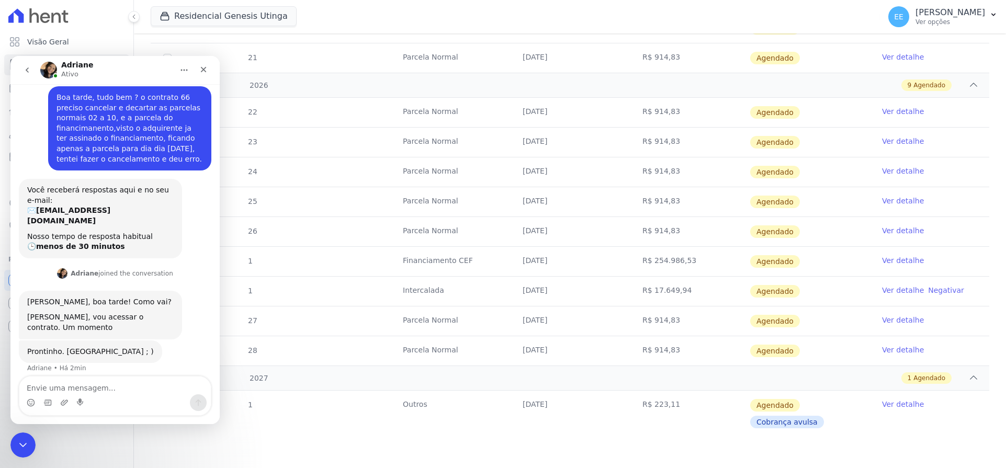
click at [106, 385] on textarea "Envie uma mensagem..." at bounding box center [114, 386] width 191 height 18
type textarea "Obrigada"
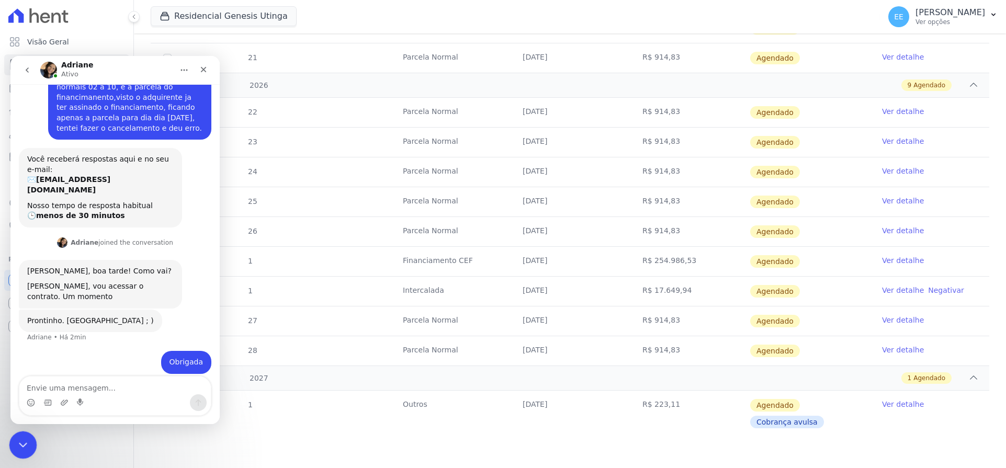
click at [13, 448] on div "Encerramento do Messenger da Intercom" at bounding box center [21, 443] width 25 height 25
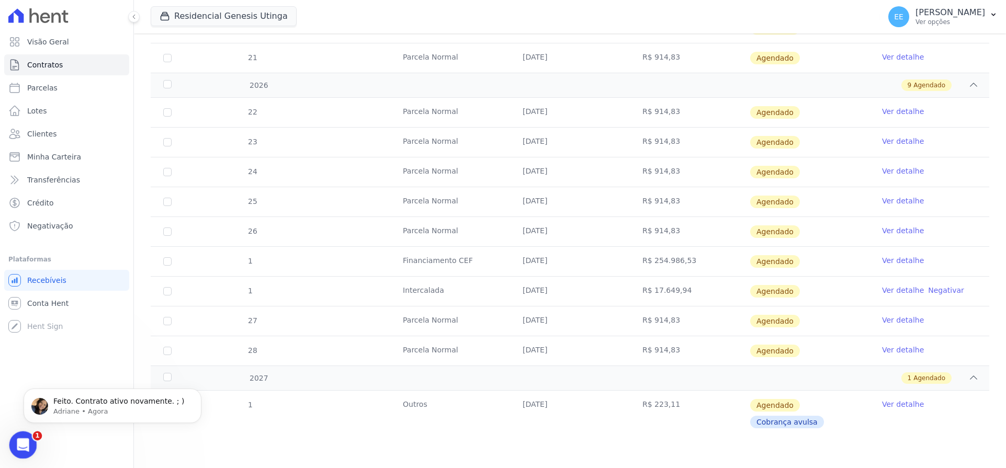
scroll to position [0, 0]
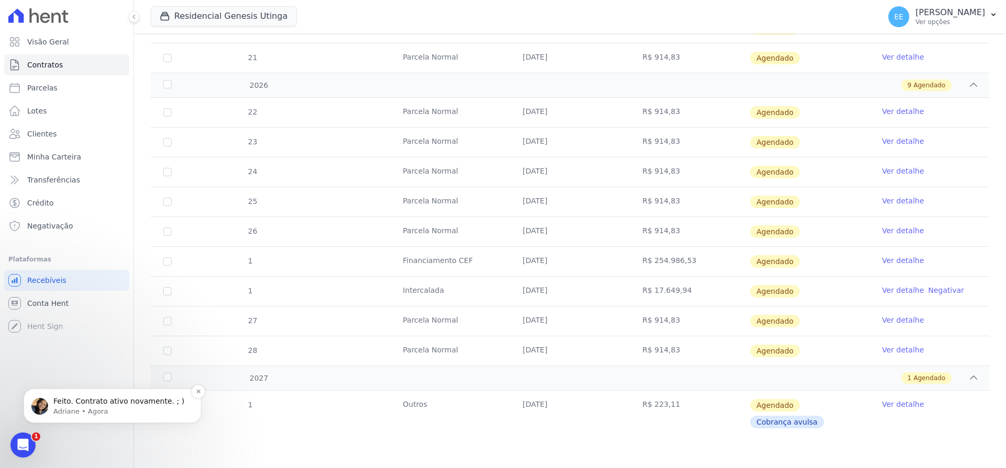
click at [84, 400] on p "Feito. Contrato ativo novamente. ; )" at bounding box center [120, 401] width 135 height 10
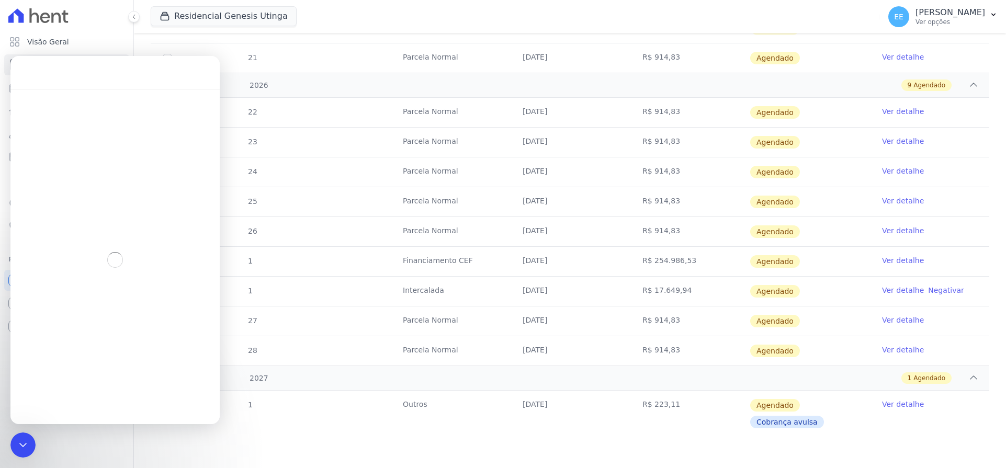
scroll to position [2, 0]
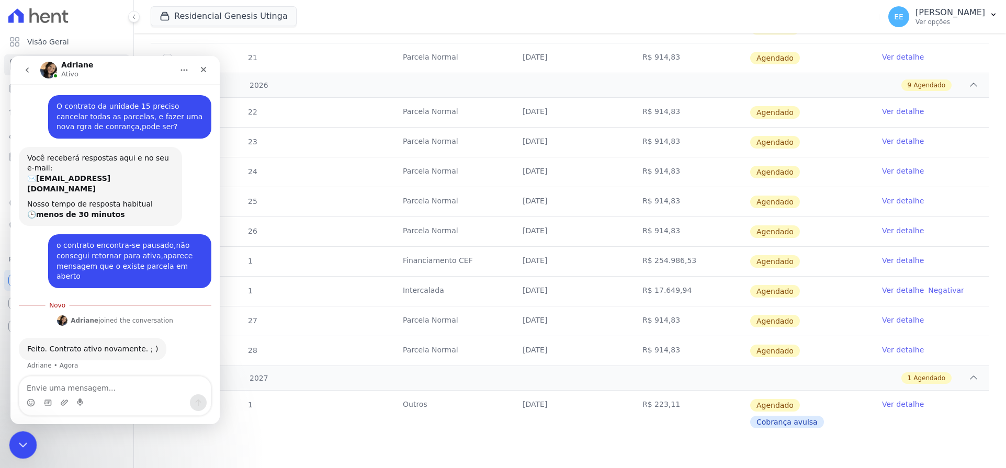
click at [23, 443] on icon "Encerramento do Messenger da Intercom" at bounding box center [21, 443] width 7 height 4
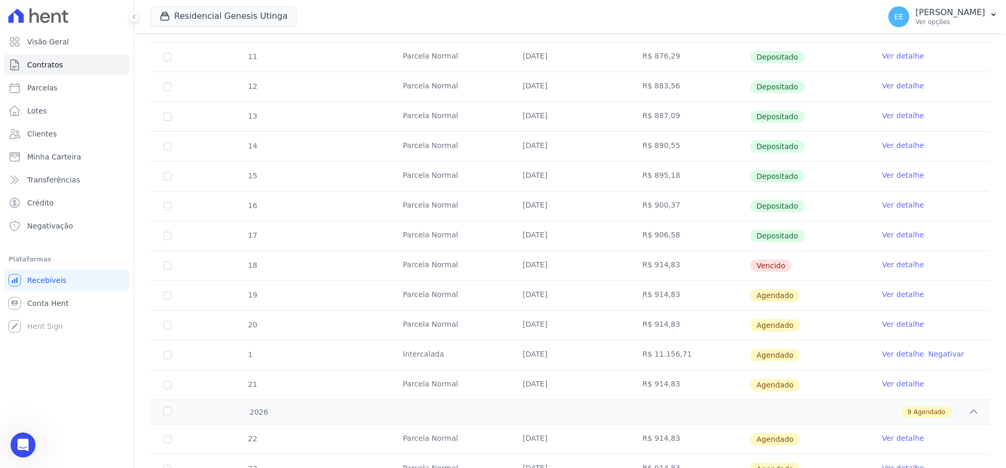
scroll to position [0, 0]
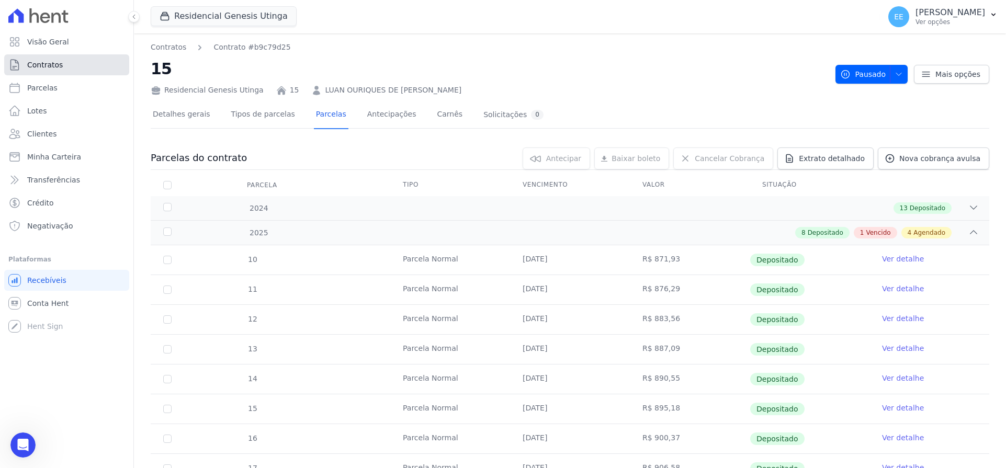
click at [51, 62] on span "Contratos" at bounding box center [45, 65] width 36 height 10
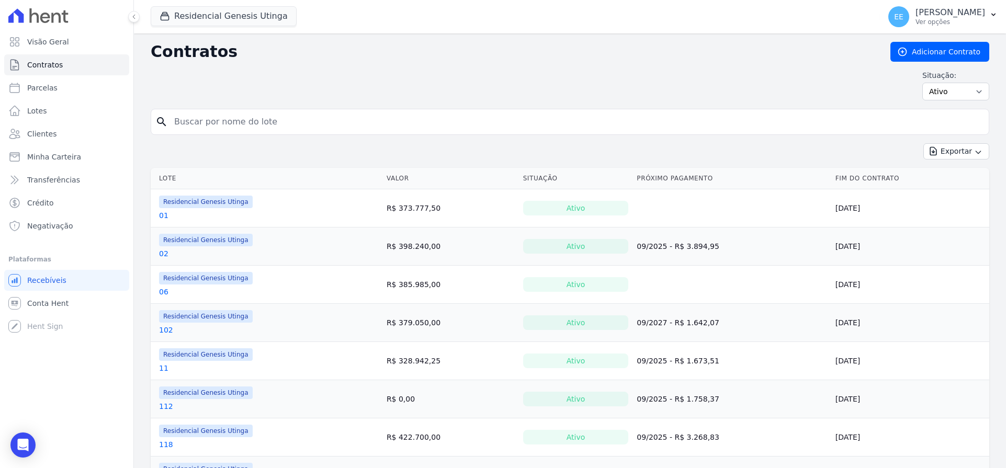
click at [212, 119] on input "search" at bounding box center [576, 121] width 816 height 21
type input "15"
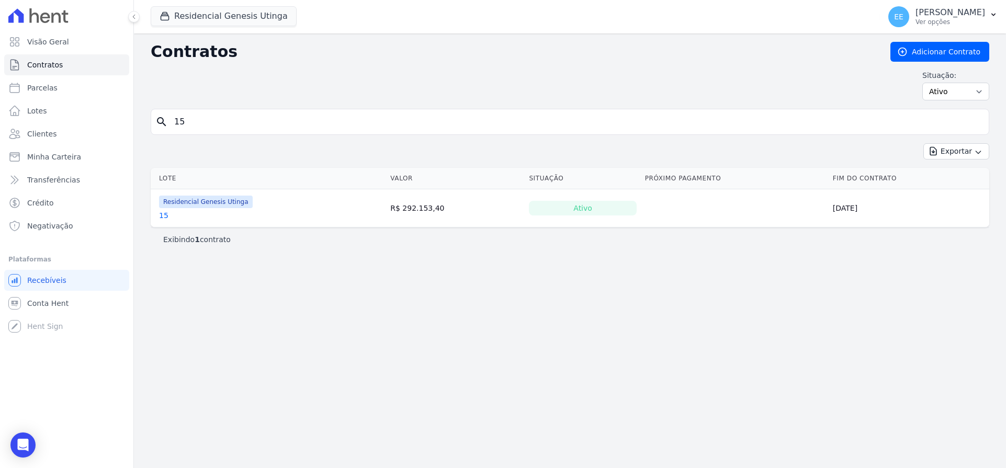
click at [163, 219] on link "15" at bounding box center [163, 215] width 9 height 10
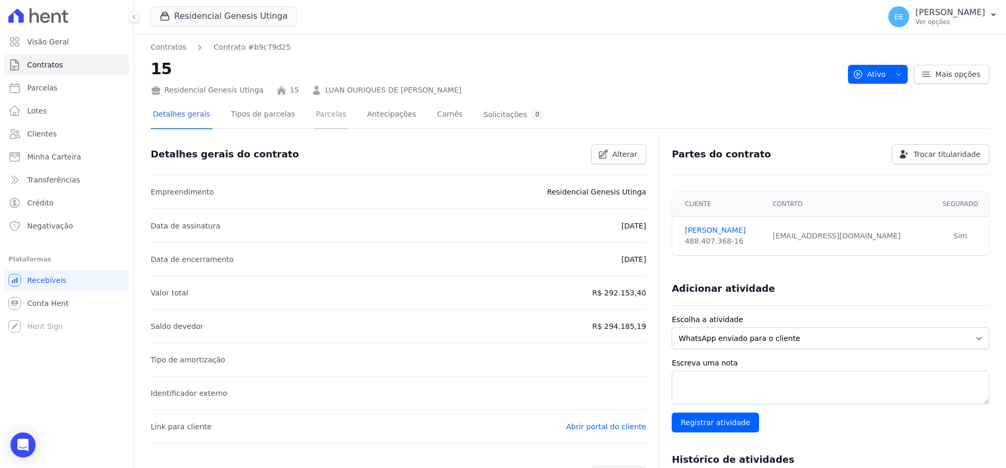
click at [318, 115] on link "Parcelas" at bounding box center [331, 115] width 35 height 28
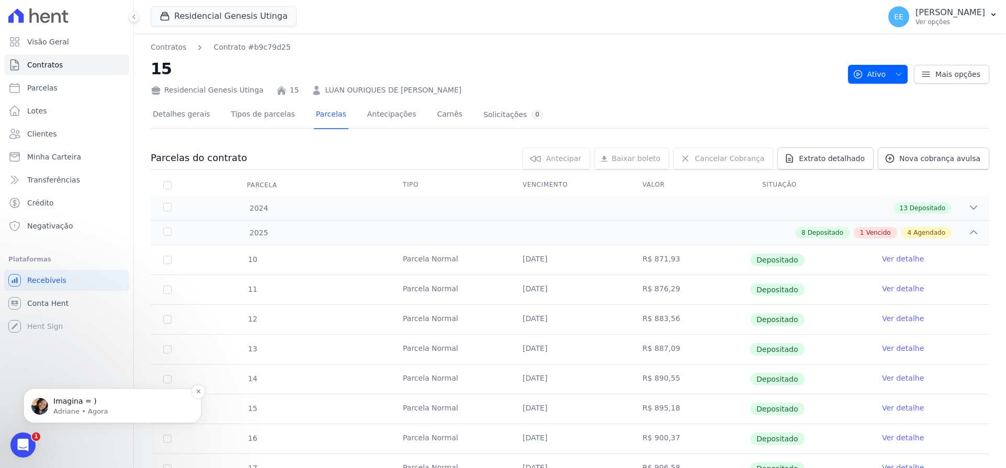
click at [71, 409] on p "Adriane • Agora" at bounding box center [120, 411] width 135 height 9
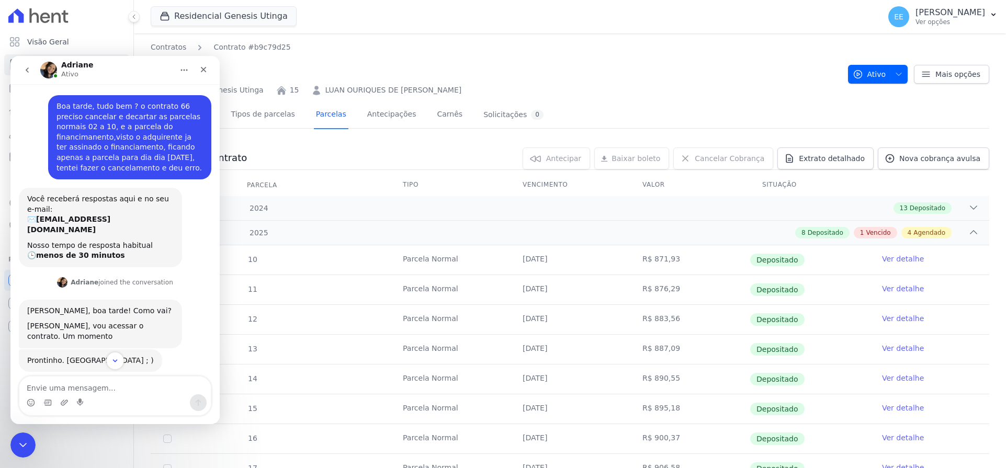
scroll to position [88, 0]
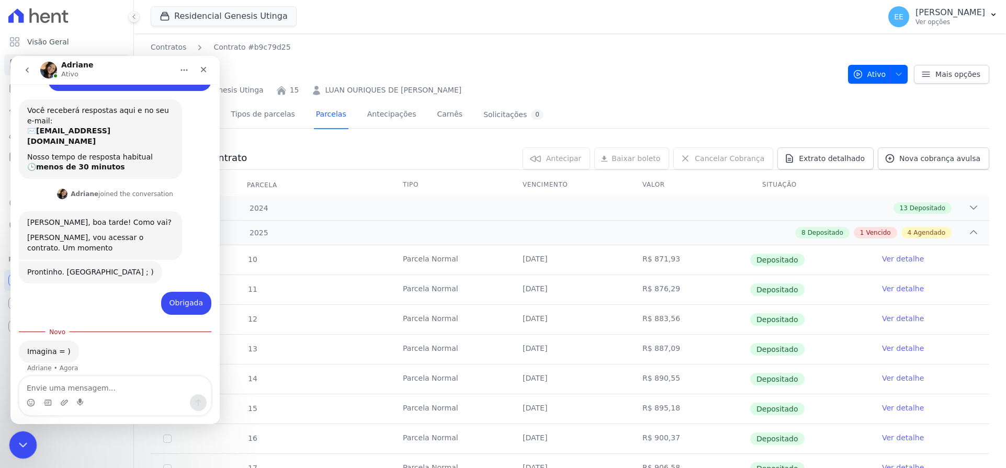
click at [23, 438] on icon "Encerramento do Messenger da Intercom" at bounding box center [21, 443] width 13 height 13
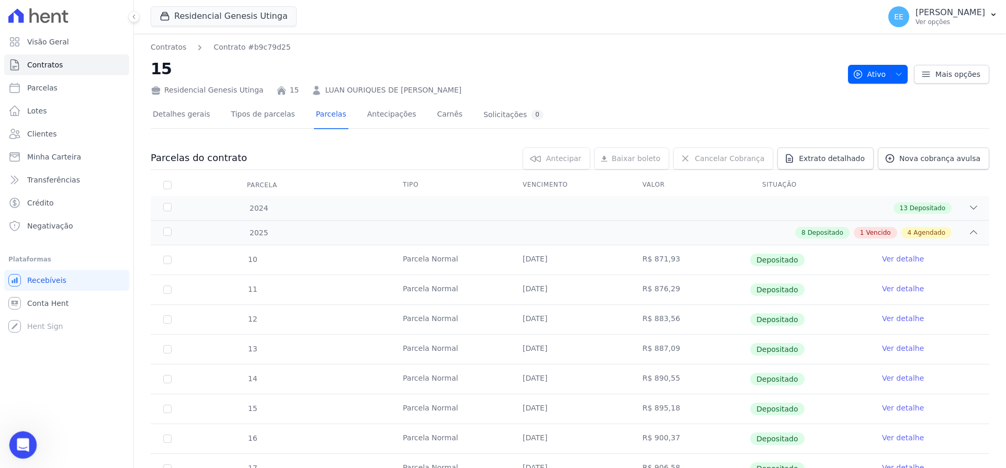
scroll to position [71, 0]
click at [23, 431] on div "Abertura do Messenger da Intercom" at bounding box center [21, 443] width 35 height 35
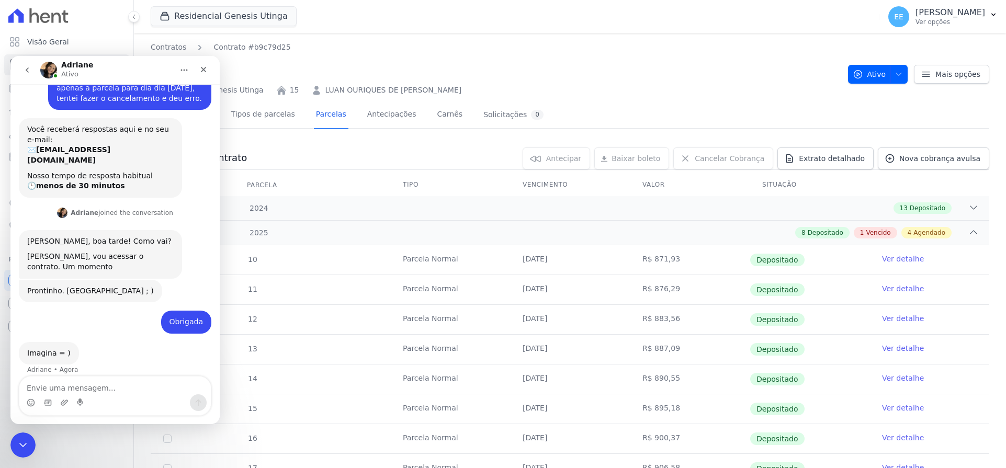
scroll to position [0, 0]
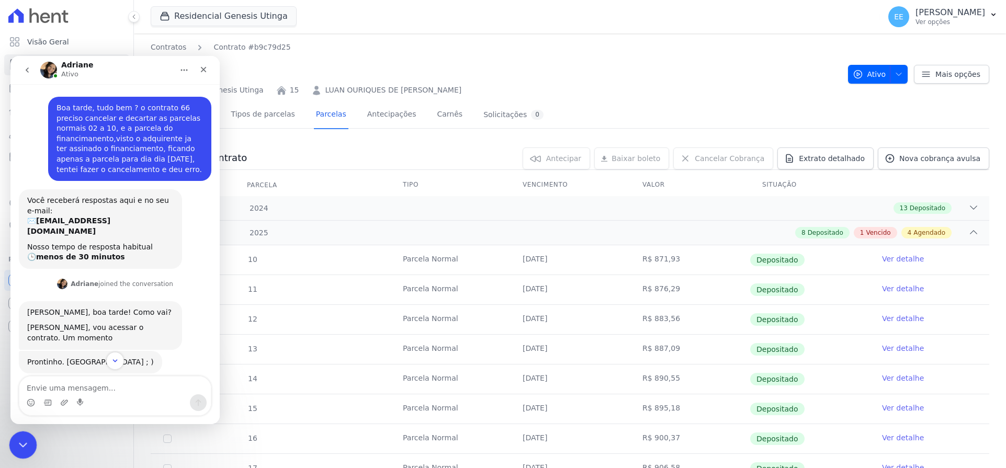
click at [28, 442] on div "Encerramento do Messenger da Intercom" at bounding box center [21, 443] width 25 height 25
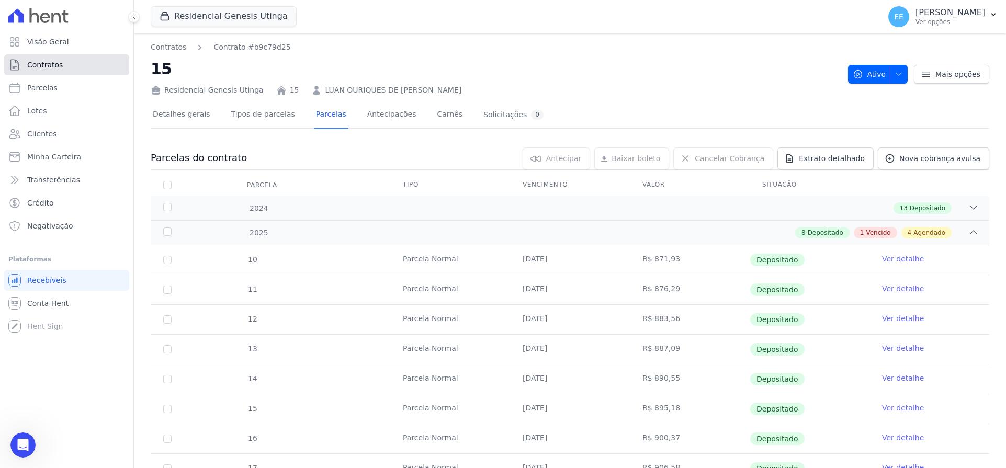
click at [78, 67] on link "Contratos" at bounding box center [66, 64] width 125 height 21
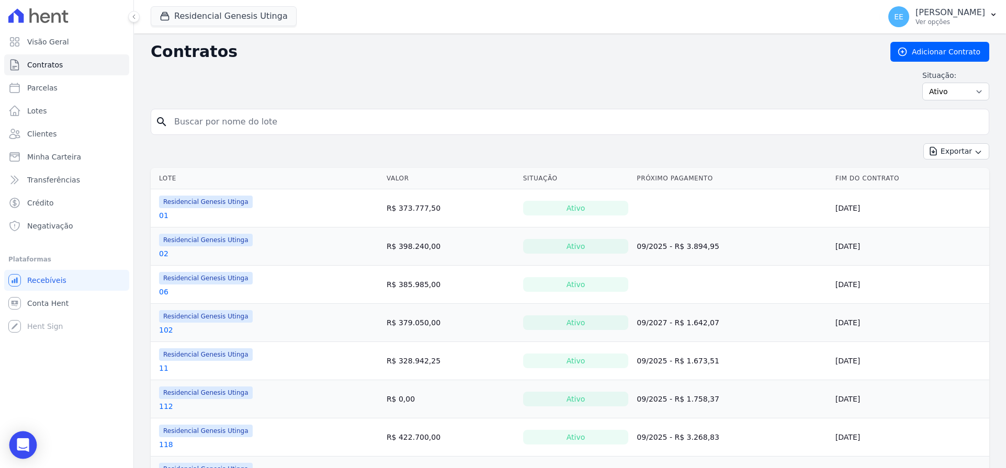
click at [21, 440] on icon "Open Intercom Messenger" at bounding box center [23, 445] width 12 height 14
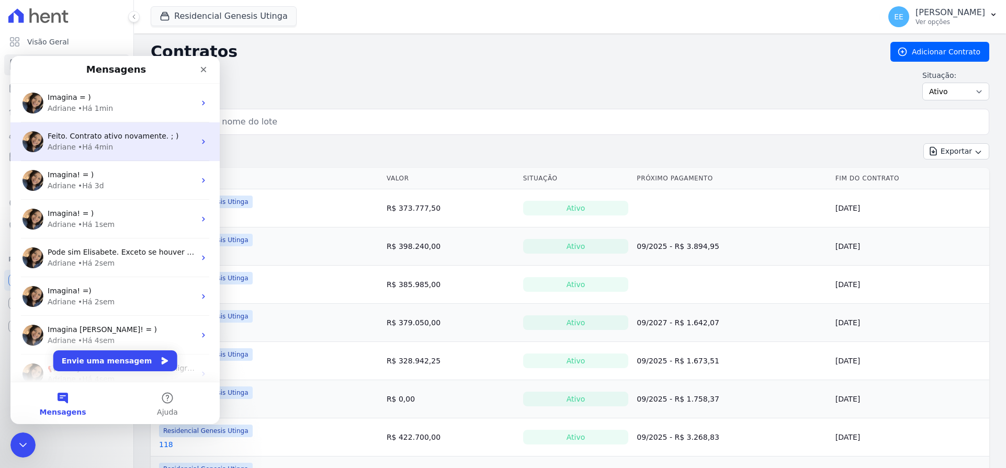
click at [78, 149] on div "• Há 4min" at bounding box center [95, 147] width 35 height 11
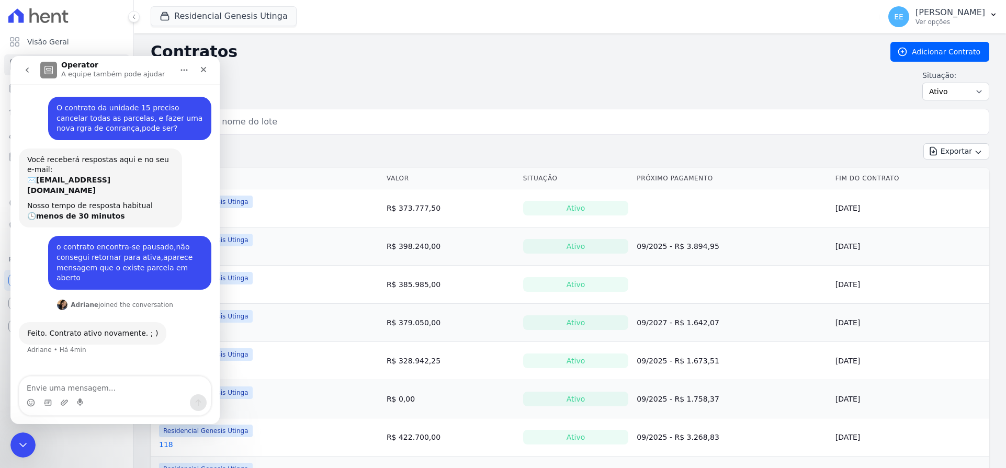
click at [66, 390] on textarea "Envie uma mensagem..." at bounding box center [114, 386] width 191 height 18
click at [37, 388] on textarea "poe cancelar e descartar as parcelas, por favor" at bounding box center [114, 386] width 191 height 18
type textarea "pode cancelar e descartar as parcelas, por favor"
click at [186, 386] on textarea "pode cancelar e descartar as parcelas, por favor" at bounding box center [114, 386] width 191 height 18
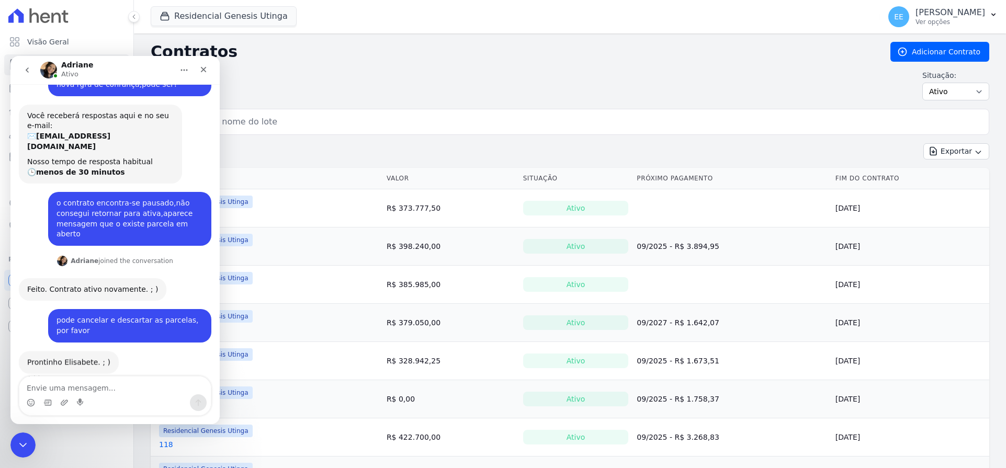
scroll to position [42, 0]
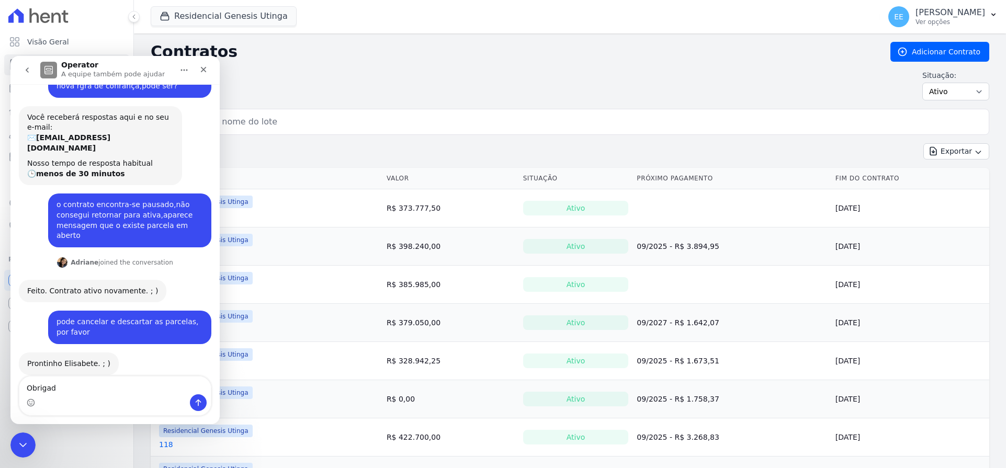
type textarea "Obrigada"
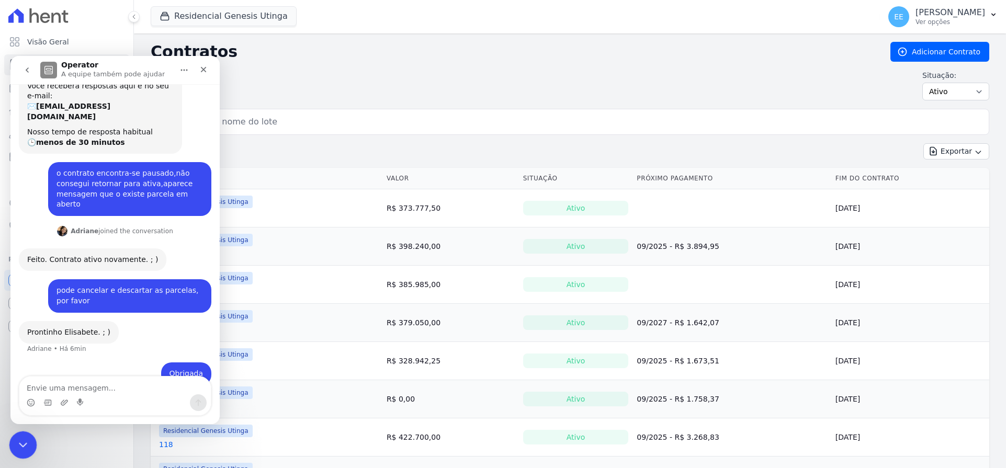
click at [16, 444] on icon "Encerramento do Messenger da Intercom" at bounding box center [21, 443] width 13 height 13
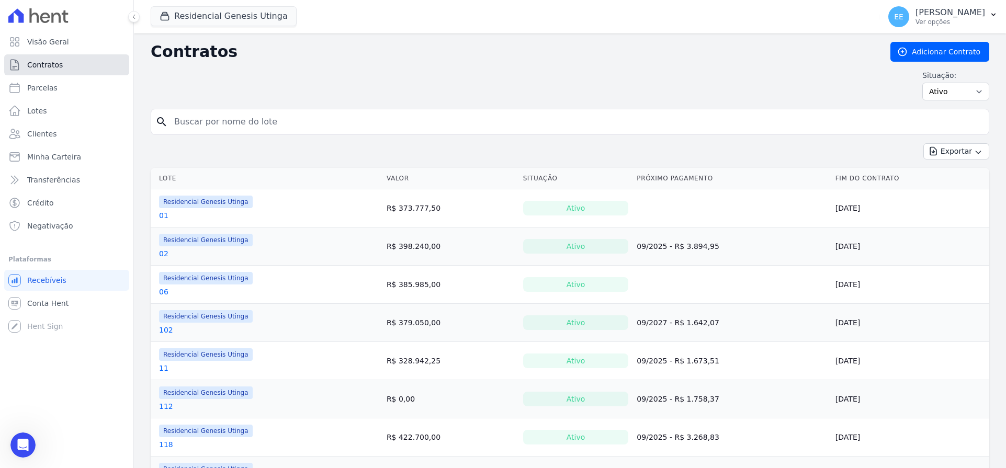
click at [59, 69] on span "Contratos" at bounding box center [45, 65] width 36 height 10
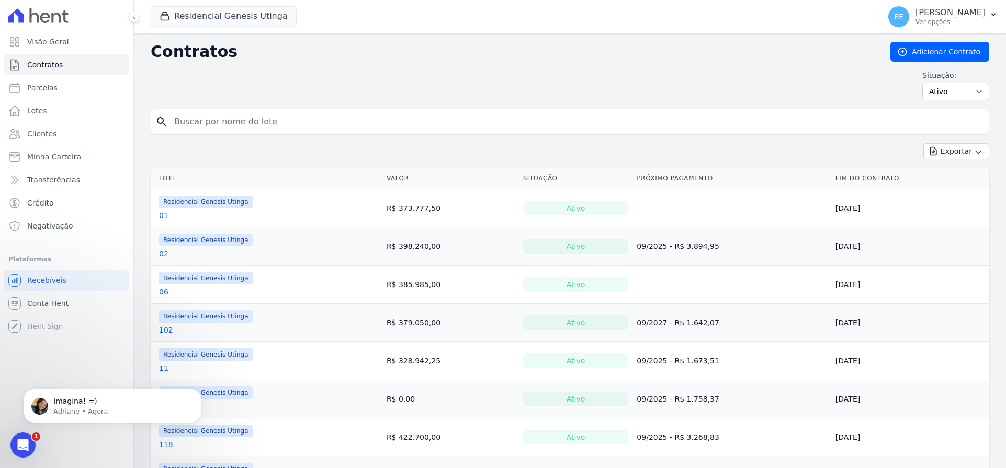
scroll to position [0, 0]
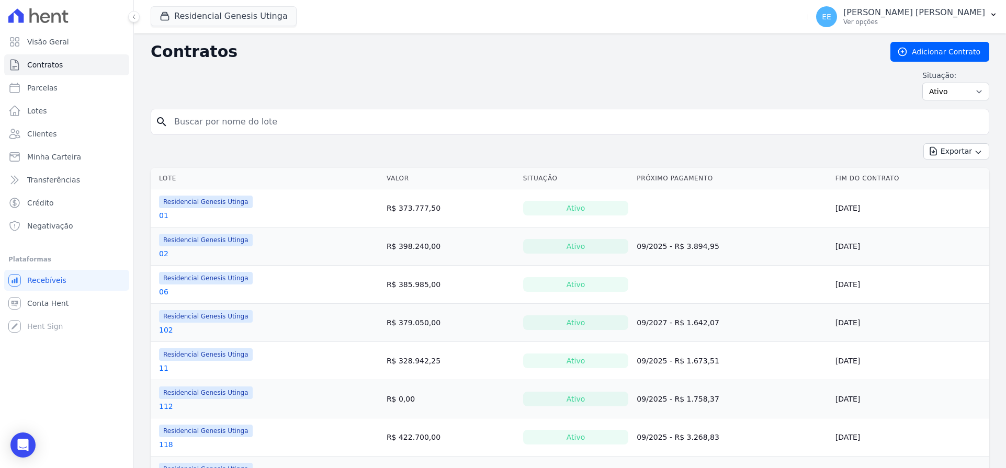
click at [200, 126] on input "search" at bounding box center [576, 121] width 816 height 21
type input "15"
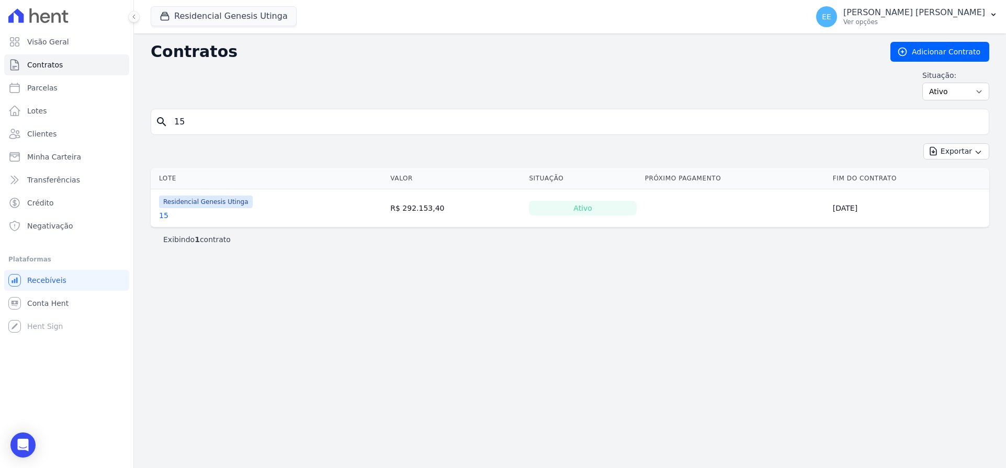
click at [165, 216] on link "15" at bounding box center [163, 215] width 9 height 10
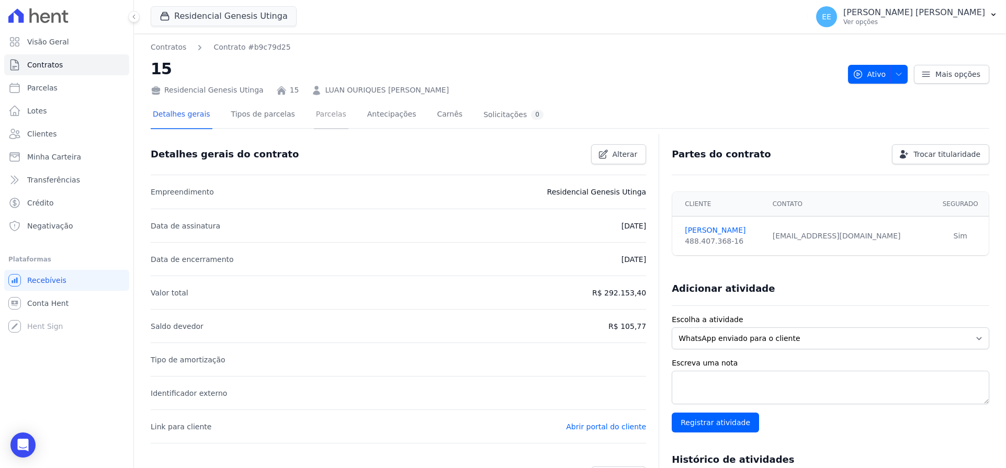
click at [315, 115] on link "Parcelas" at bounding box center [331, 115] width 35 height 28
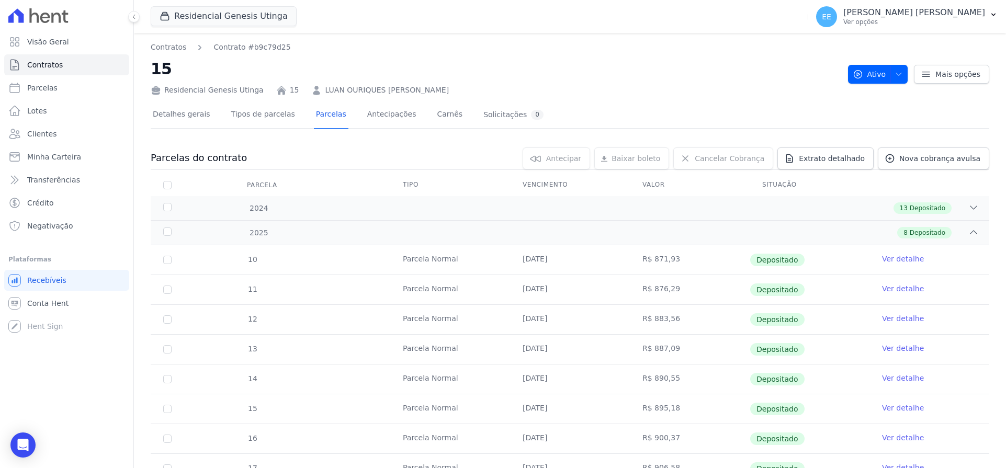
scroll to position [47, 0]
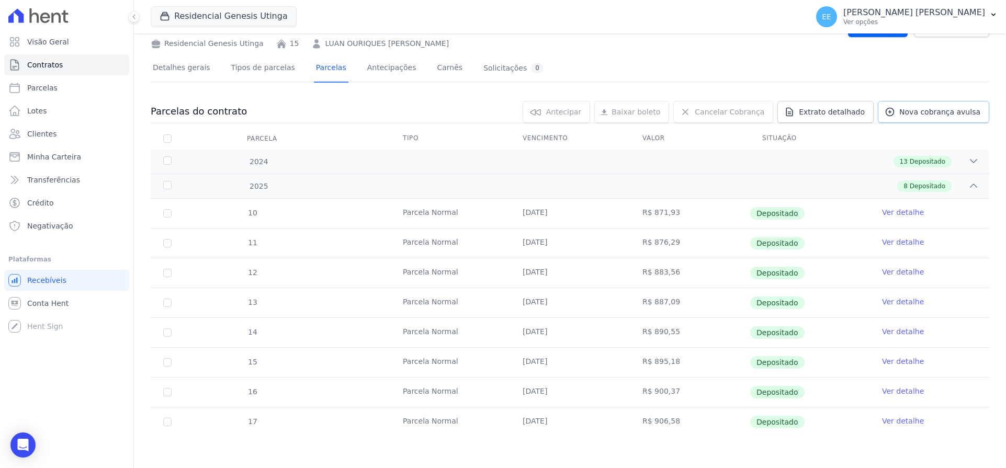
click at [914, 109] on span "Nova cobrança avulsa" at bounding box center [939, 112] width 81 height 10
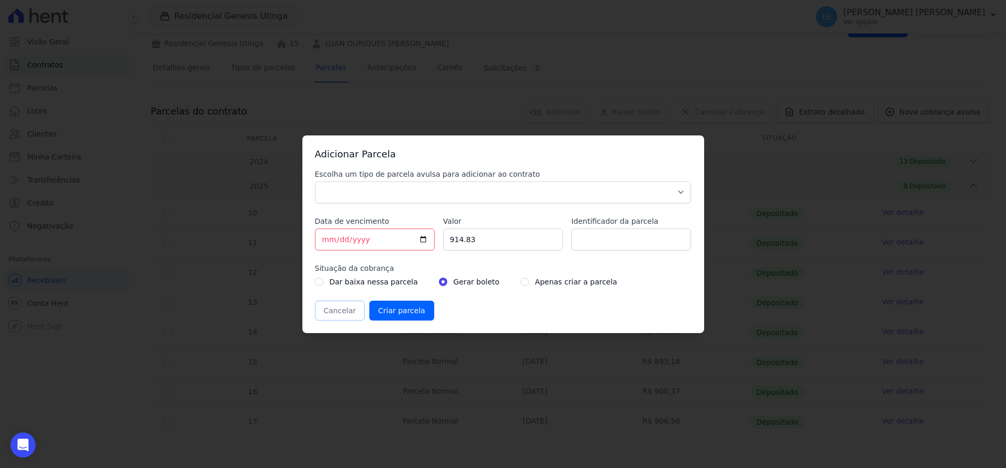
click at [332, 313] on button "Cancelar" at bounding box center [340, 311] width 50 height 20
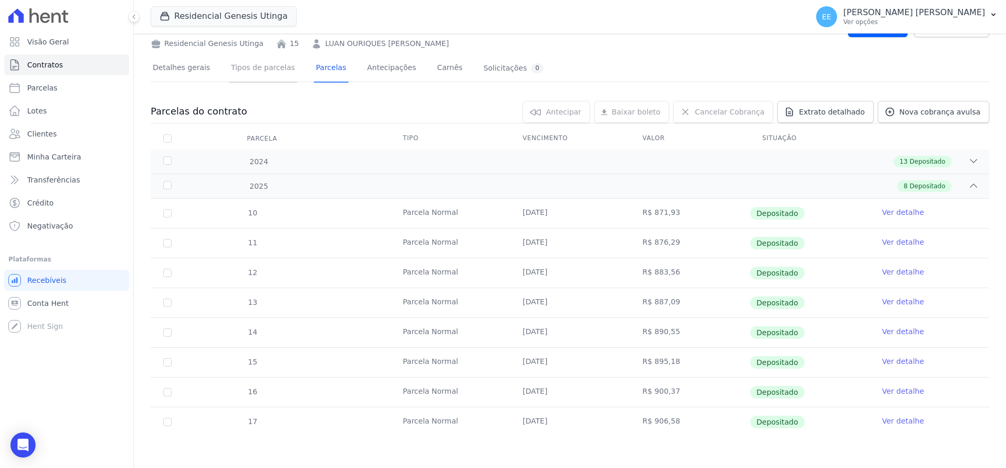
click at [235, 67] on link "Tipos de parcelas" at bounding box center [263, 69] width 68 height 28
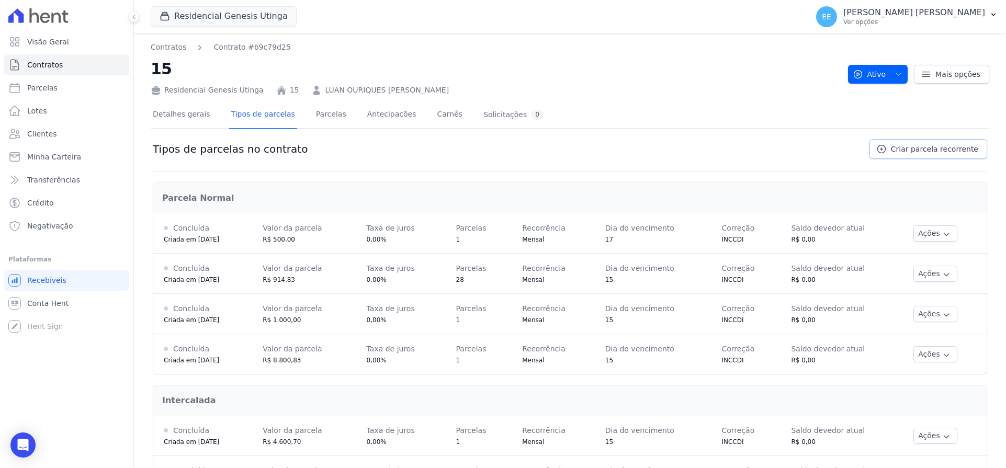
click at [928, 152] on span "Criar parcela recorrente" at bounding box center [934, 149] width 87 height 10
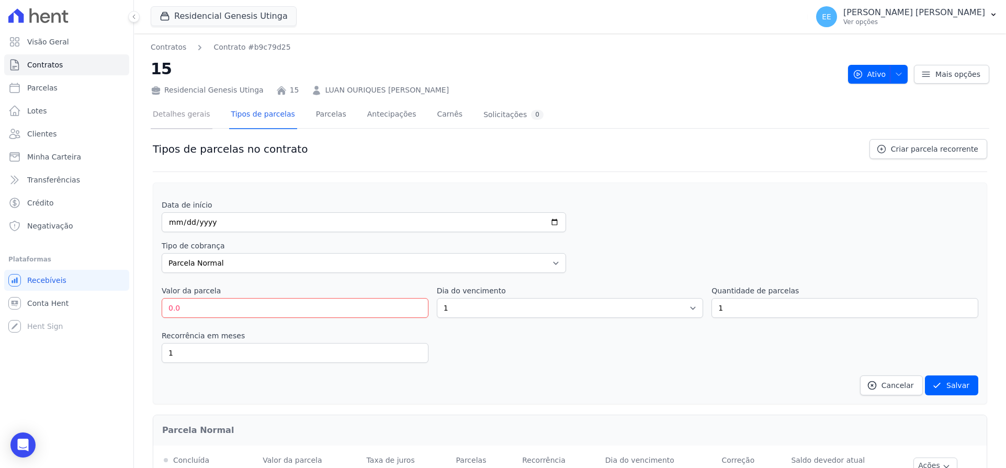
click at [183, 111] on link "Detalhes gerais" at bounding box center [182, 115] width 62 height 28
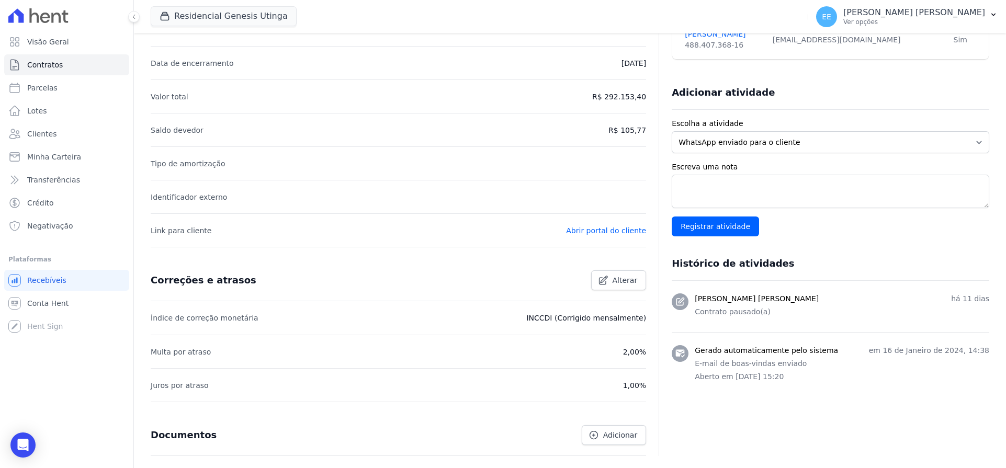
scroll to position [259, 0]
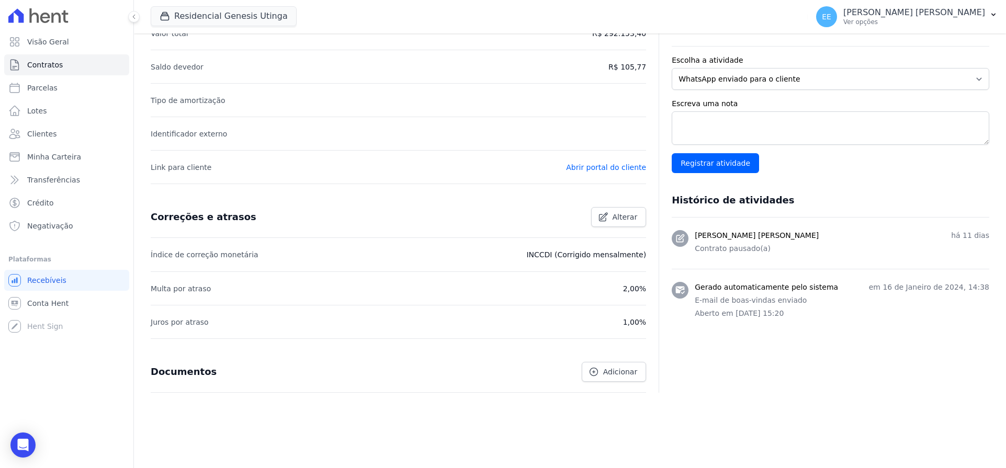
click at [398, 254] on li "Índice de correção monetária INCCDI (Corrigido mensalmente)" at bounding box center [398, 254] width 495 height 33
click at [615, 217] on span "Alterar" at bounding box center [624, 217] width 25 height 10
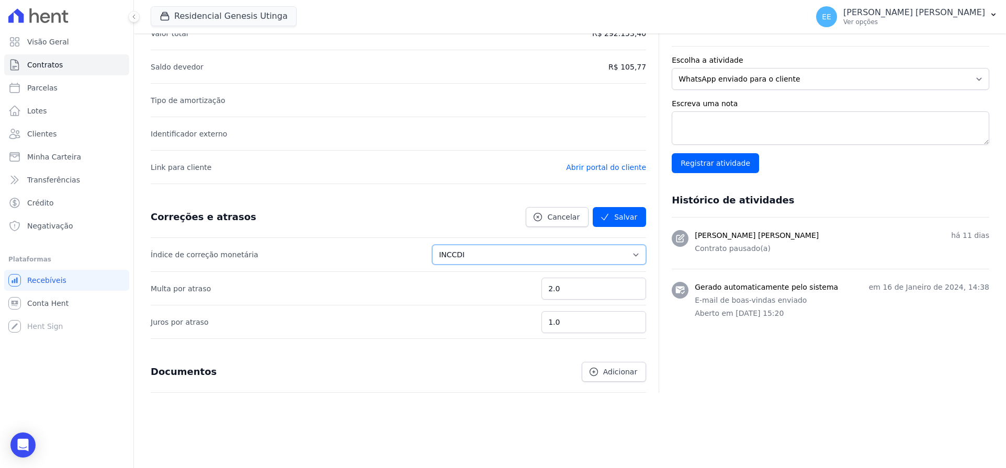
click at [624, 255] on select "Sem reajuste Média dos últimos 12 meses acumulado de INCCM Média dos últimos 12…" at bounding box center [539, 255] width 214 height 20
select select
click at [447, 245] on select "Sem reajuste Média dos últimos 12 meses acumulado de INCCM Média dos últimos 12…" at bounding box center [539, 255] width 214 height 20
click at [625, 212] on button "Salvar" at bounding box center [618, 217] width 53 height 20
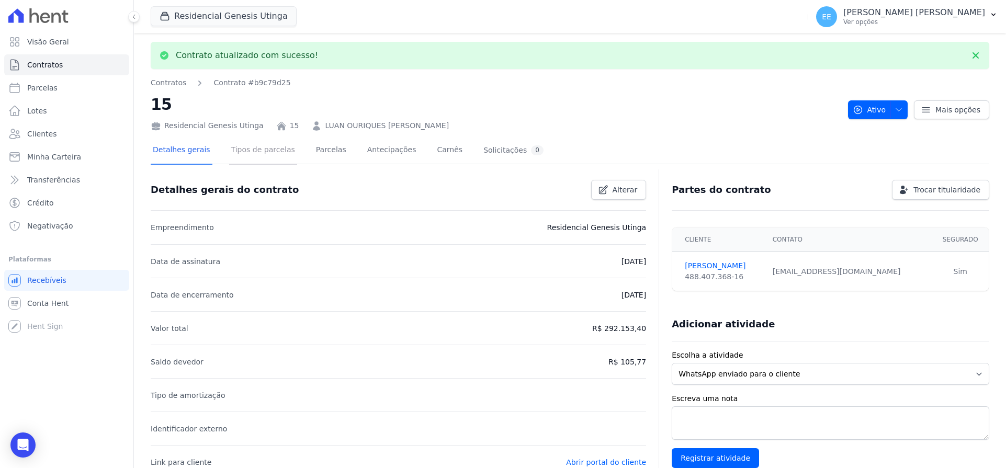
click at [252, 150] on link "Tipos de parcelas" at bounding box center [263, 151] width 68 height 28
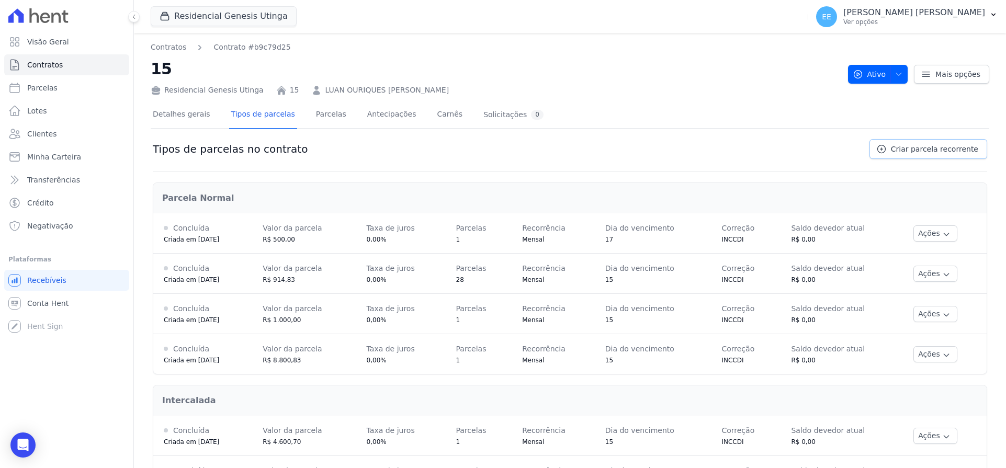
click at [938, 150] on span "Criar parcela recorrente" at bounding box center [934, 149] width 87 height 10
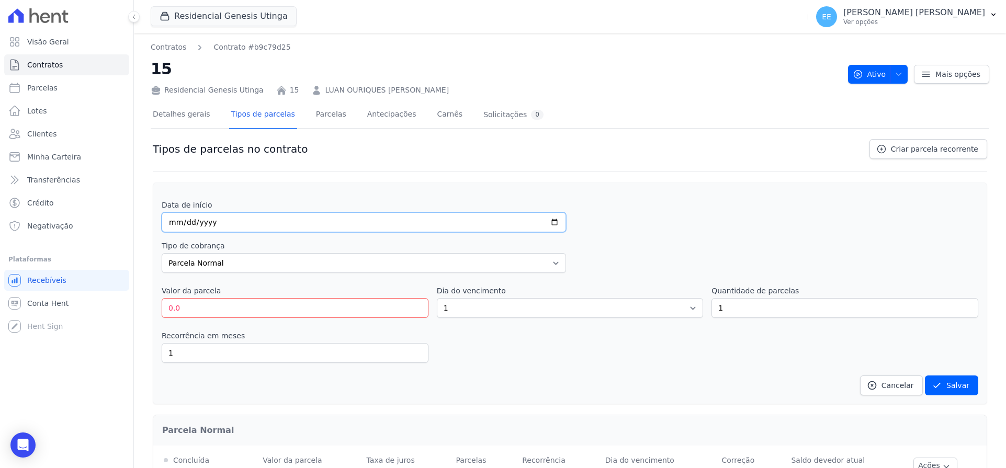
click at [170, 225] on input "date" at bounding box center [364, 222] width 404 height 20
type input "[DATE]"
click at [621, 243] on div "Tipo de cobrança Parcela Normal Entrada Sinal Intercalada [PERSON_NAME] Pré-[PE…" at bounding box center [570, 257] width 816 height 32
click at [198, 311] on input "0.0" at bounding box center [295, 308] width 267 height 20
type input "0"
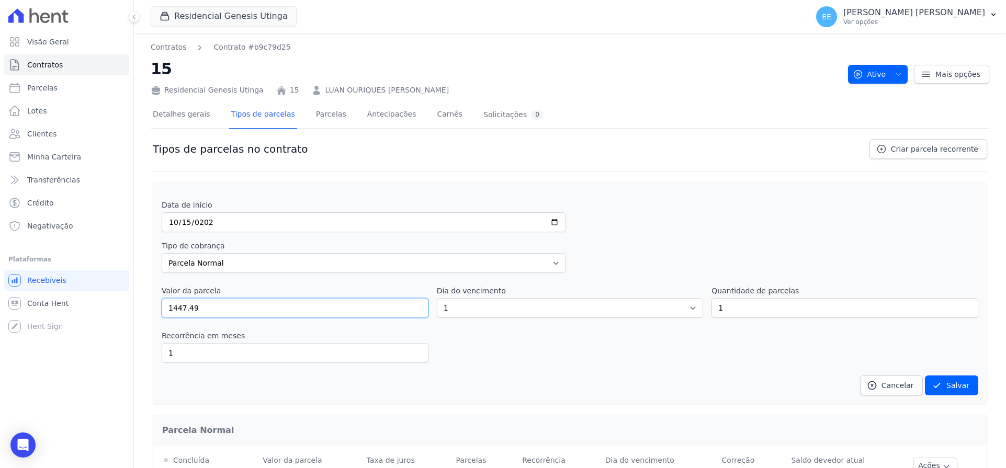
type input "1447.49"
click at [578, 315] on select "1 2 3 4 5 6 7 8 9 10 11 12 13 14 15 16 17 18 19 20 21 22 23 24 25 26 27 28 29 3…" at bounding box center [570, 308] width 267 height 20
click at [689, 312] on select "1 2 3 4 5 6 7 8 9 10 11 12 13 14 15 16 17 18 19 20 21 22 23 24 25 26 27 28 29 3…" at bounding box center [570, 308] width 267 height 20
click at [680, 313] on select "1 2 3 4 5 6 7 8 9 10 11 12 13 14 15 16 17 18 19 20 21 22 23 24 25 26 27 28 29 3…" at bounding box center [570, 308] width 267 height 20
select select "15"
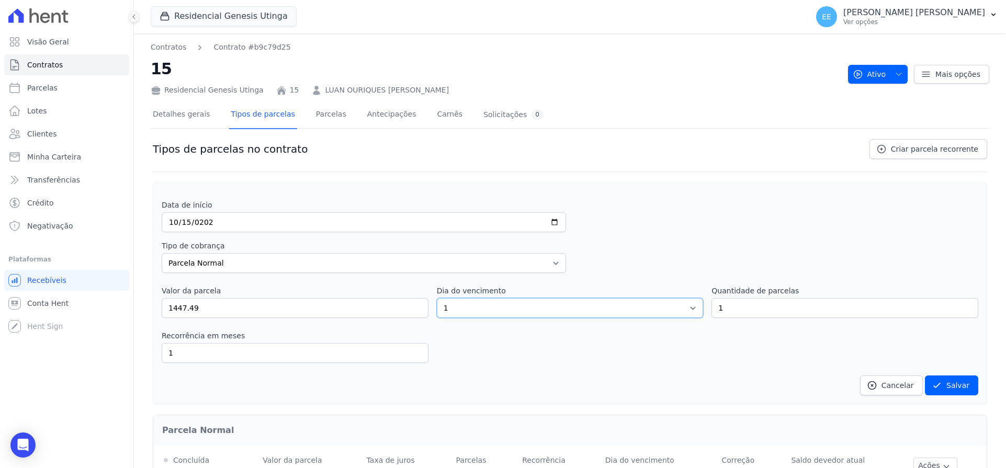
click at [437, 298] on select "1 2 3 4 5 6 7 8 9 10 11 12 13 14 15 16 17 18 19 20 21 22 23 24 25 26 27 28 29 3…" at bounding box center [570, 308] width 267 height 20
click at [740, 308] on input "1" at bounding box center [844, 308] width 267 height 20
type input "09"
click at [665, 329] on div "Data de início [DATE] Tipo de cobrança Parcela Normal Entrada Sinal Intercalada…" at bounding box center [570, 298] width 816 height 196
click at [943, 386] on button "Salvar" at bounding box center [951, 385] width 53 height 20
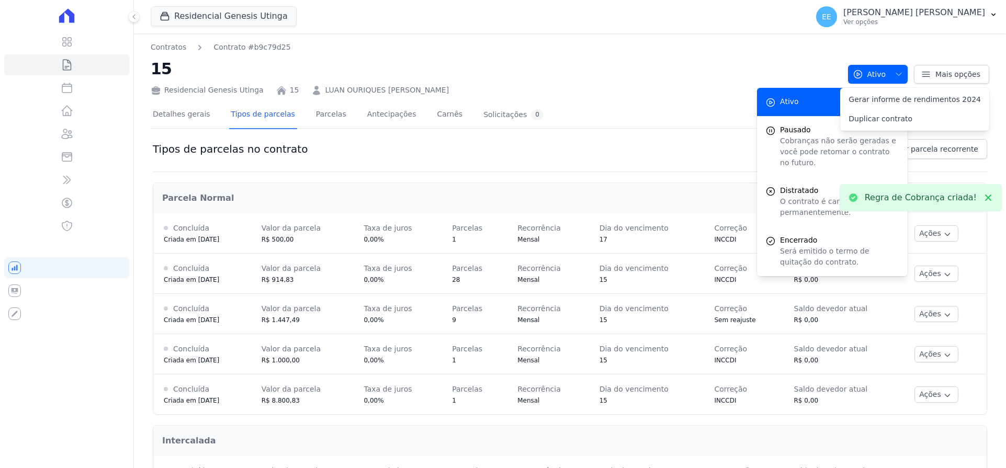
click at [599, 137] on div "Tipos de parcelas no contrato Criar parcela recorrente Regra de Cobrança criada…" at bounding box center [570, 442] width 838 height 611
click at [985, 200] on icon at bounding box center [988, 198] width 6 height 6
click at [622, 124] on div "Detalhes gerais Tipos de parcelas [GEOGRAPHIC_DATA] Antecipações [PERSON_NAME] …" at bounding box center [570, 115] width 838 height 26
click at [168, 118] on link "Detalhes gerais" at bounding box center [182, 115] width 62 height 28
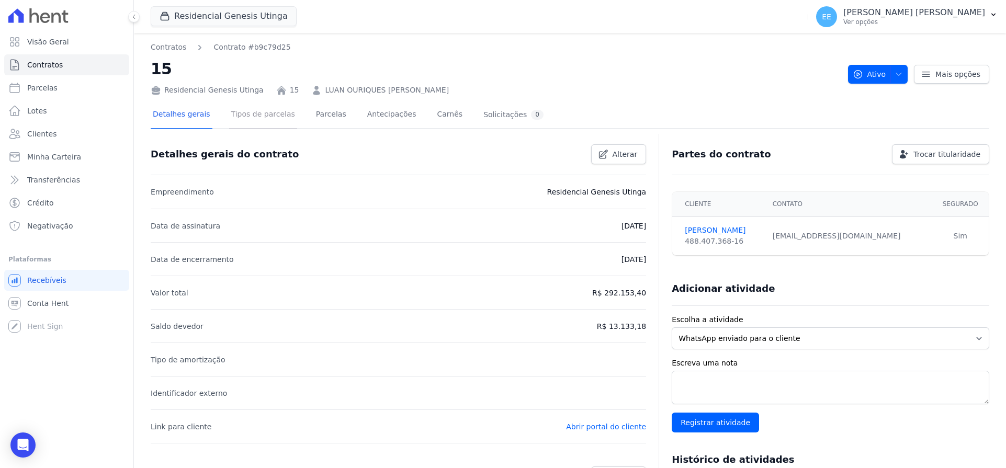
click at [272, 112] on link "Tipos de parcelas" at bounding box center [263, 115] width 68 height 28
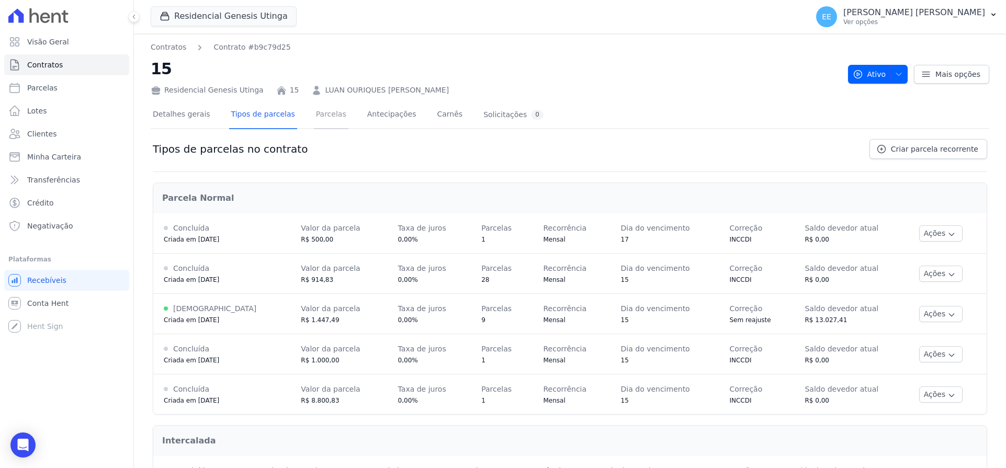
click at [322, 119] on link "Parcelas" at bounding box center [331, 115] width 35 height 28
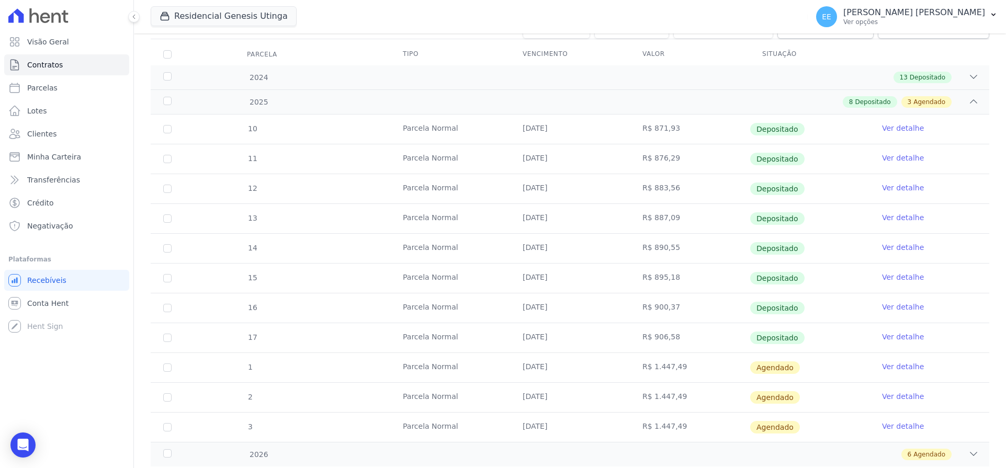
scroll to position [161, 0]
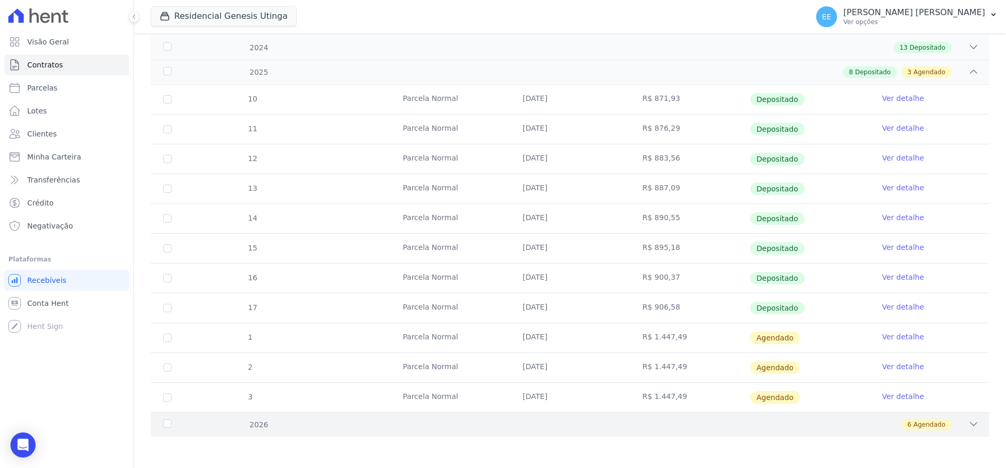
click at [968, 420] on icon at bounding box center [973, 424] width 10 height 10
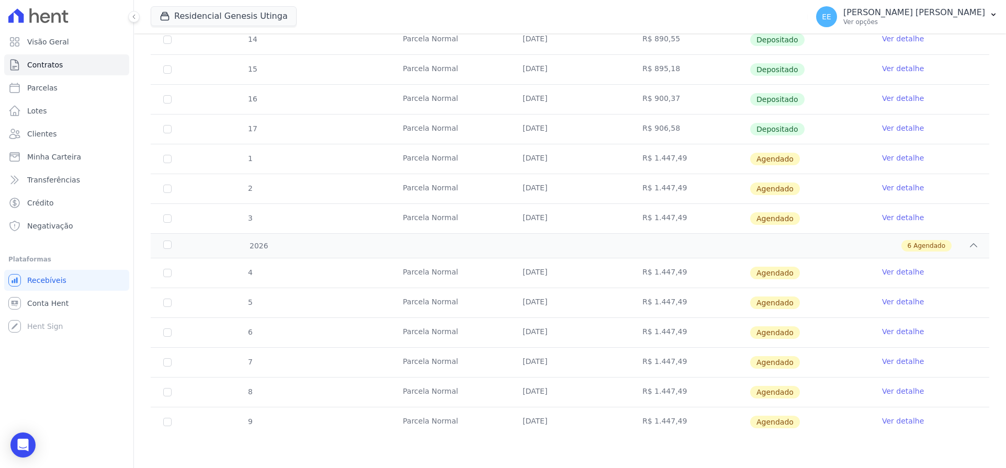
scroll to position [143, 0]
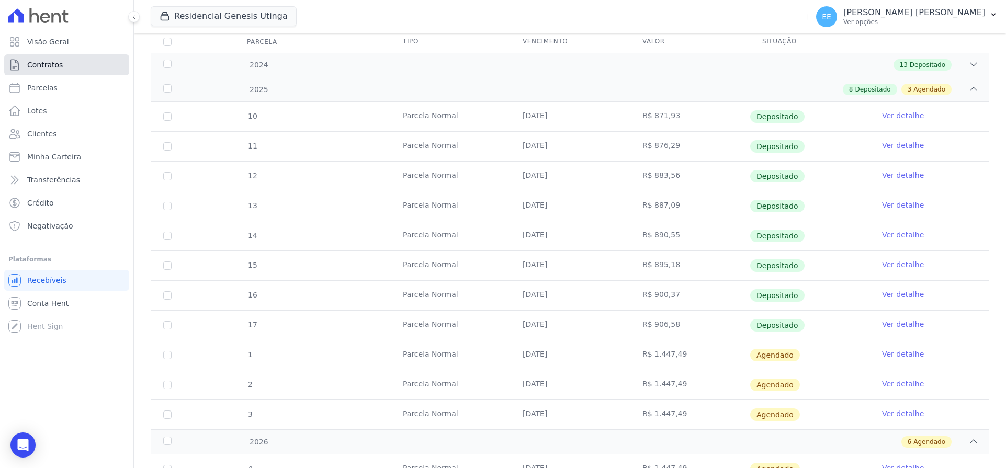
click at [53, 60] on span "Contratos" at bounding box center [45, 65] width 36 height 10
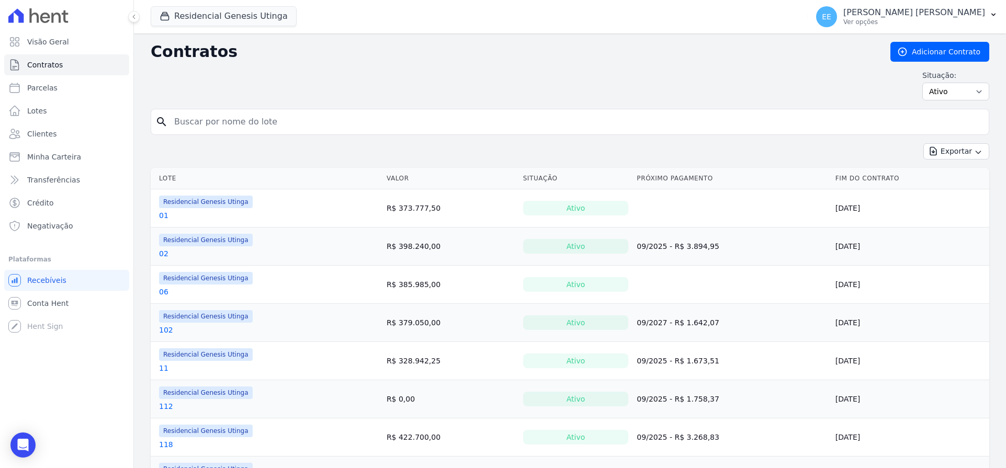
click at [674, 87] on div "Situação: Ativo Todos Pausado Distratado Rascunho Expirado Encerrado" at bounding box center [570, 85] width 838 height 30
